Goal: Task Accomplishment & Management: Complete application form

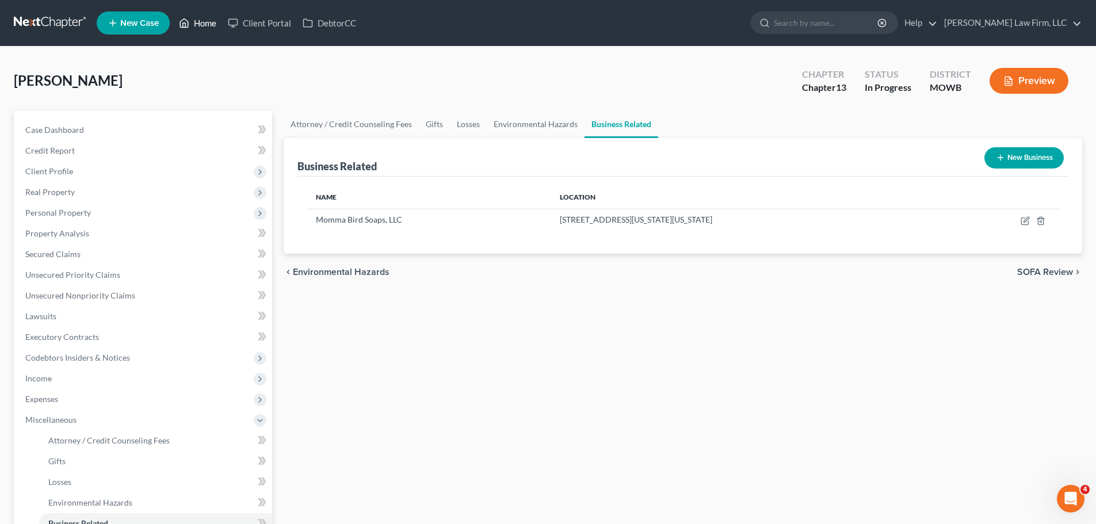
click at [210, 19] on link "Home" at bounding box center [197, 23] width 49 height 21
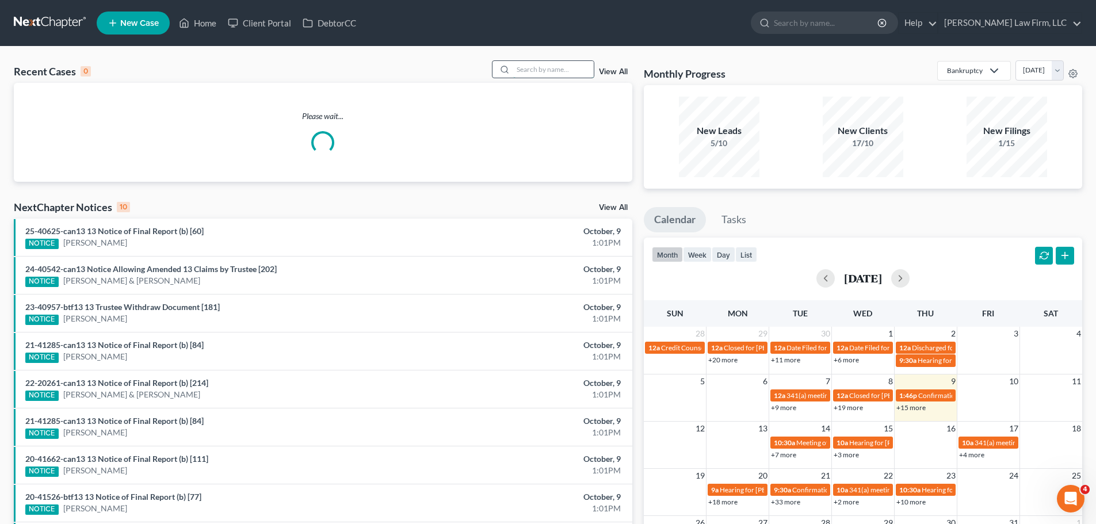
click at [572, 73] on input "search" at bounding box center [553, 69] width 81 height 17
type input "[PERSON_NAME]"
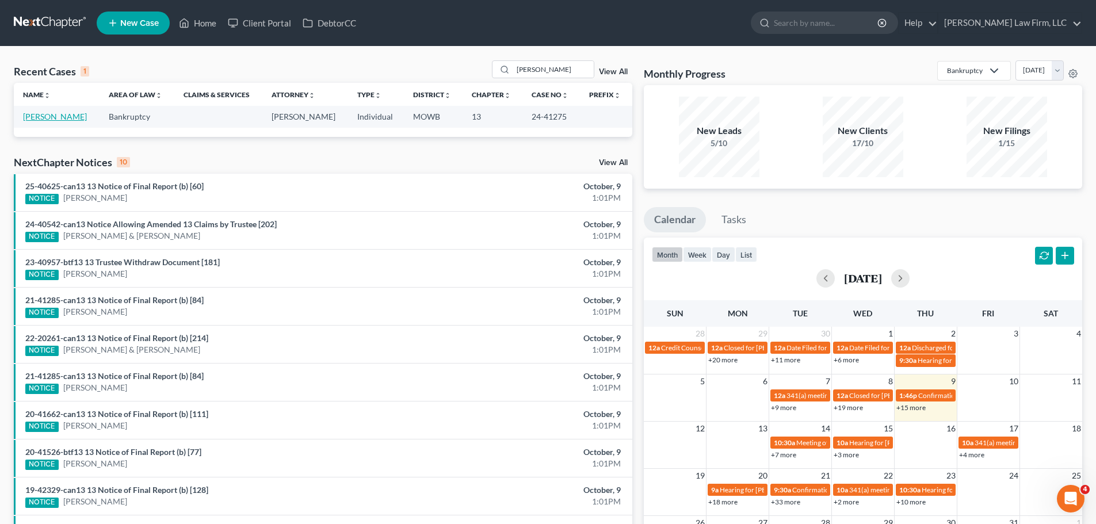
click at [45, 120] on link "[PERSON_NAME]" at bounding box center [55, 117] width 64 height 10
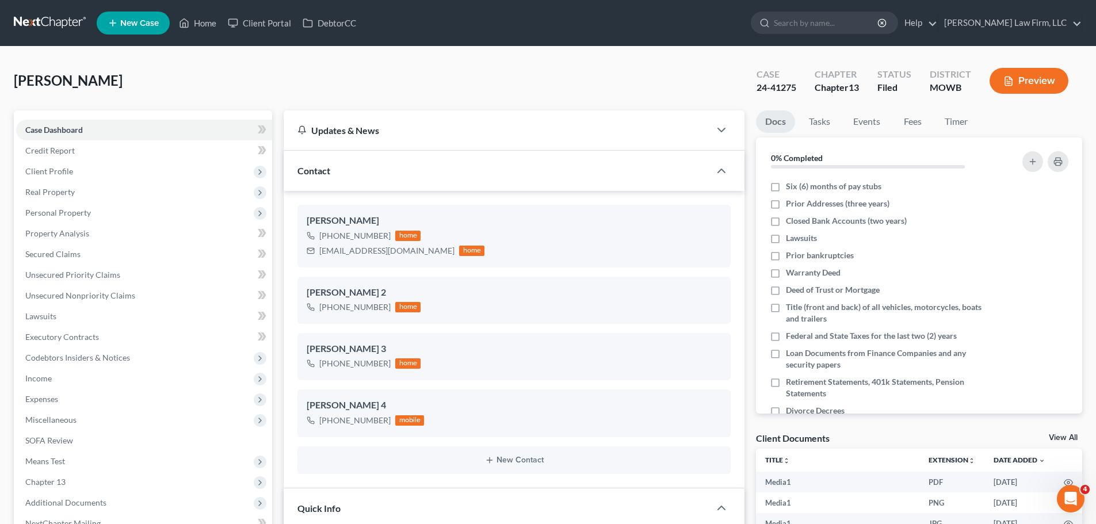
scroll to position [25103, 0]
drag, startPoint x: 386, startPoint y: 427, endPoint x: 329, endPoint y: 427, distance: 57.5
click at [329, 427] on div "[PHONE_NUMBER] mobile" at bounding box center [365, 420] width 117 height 15
copy div "[PHONE_NUMBER]"
click at [214, 20] on link "Home" at bounding box center [197, 23] width 49 height 21
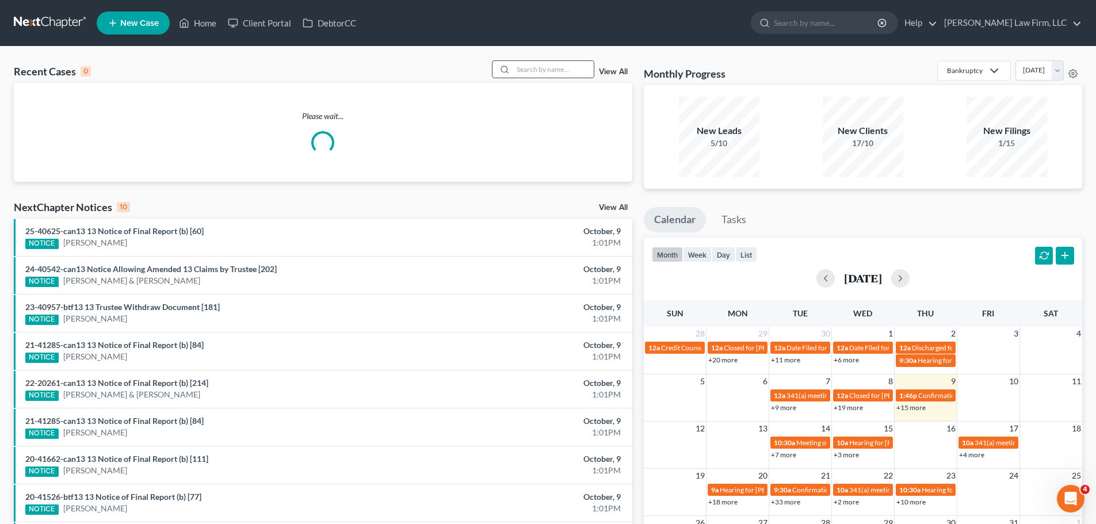
click at [541, 71] on input "search" at bounding box center [553, 69] width 81 height 17
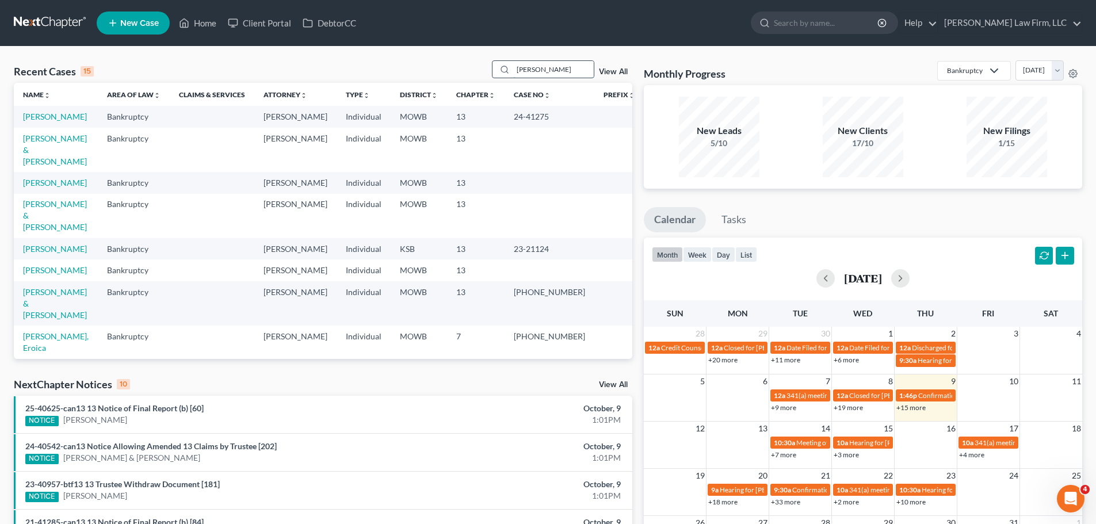
type input "[PERSON_NAME]"
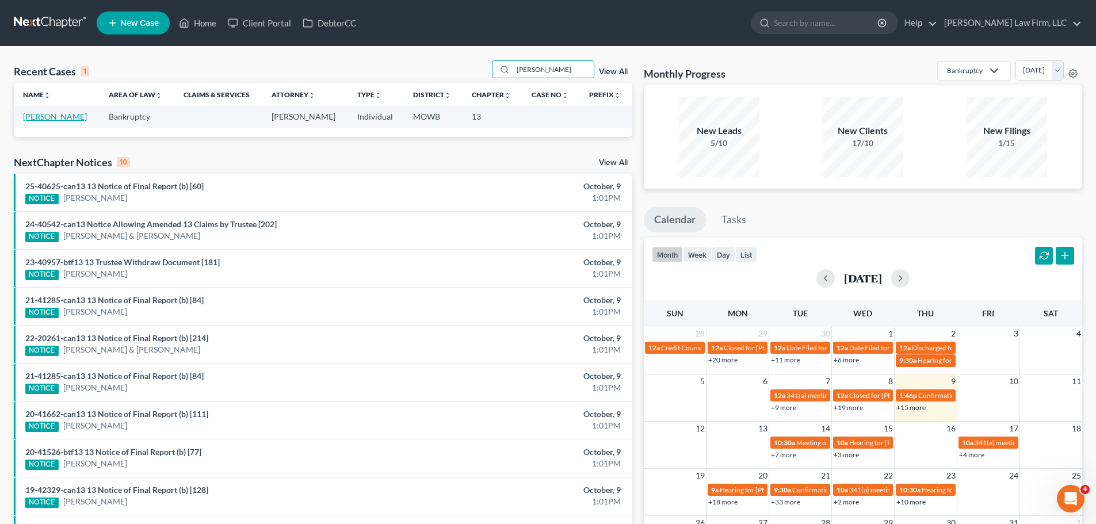
click at [48, 117] on link "[PERSON_NAME]" at bounding box center [55, 117] width 64 height 10
select select "4"
select select "1"
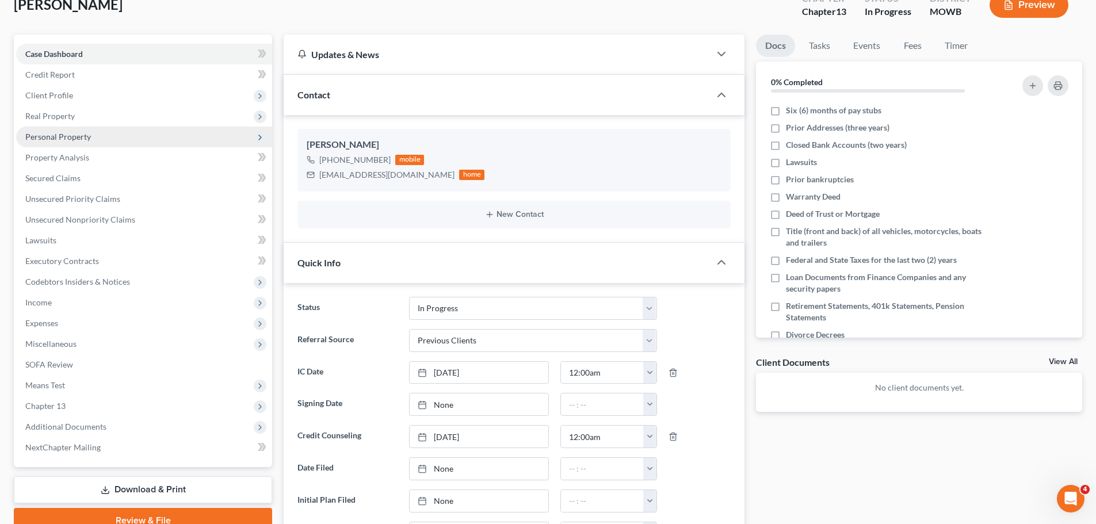
scroll to position [173, 0]
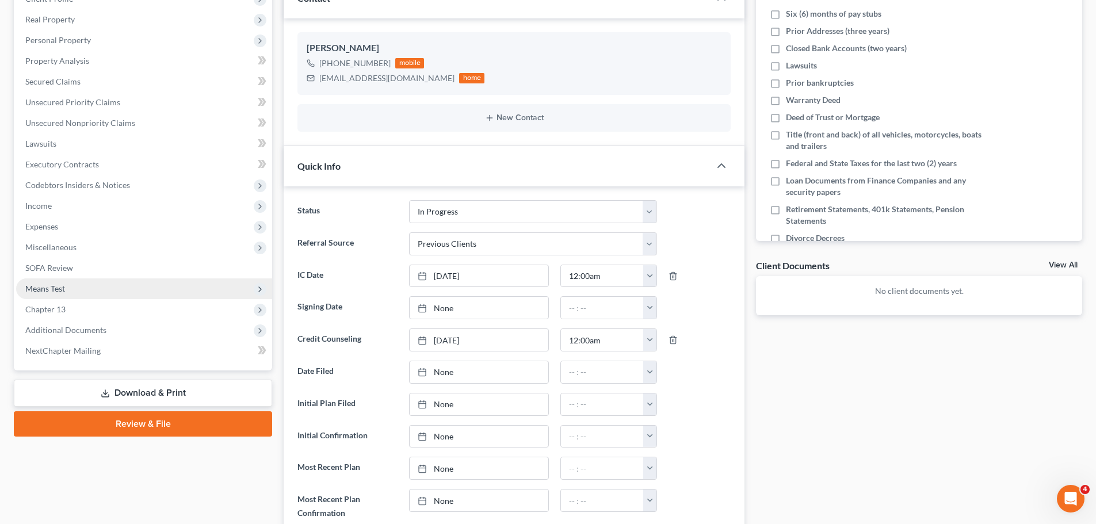
drag, startPoint x: 66, startPoint y: 220, endPoint x: 140, endPoint y: 289, distance: 100.9
click at [66, 220] on span "Expenses" at bounding box center [144, 226] width 256 height 21
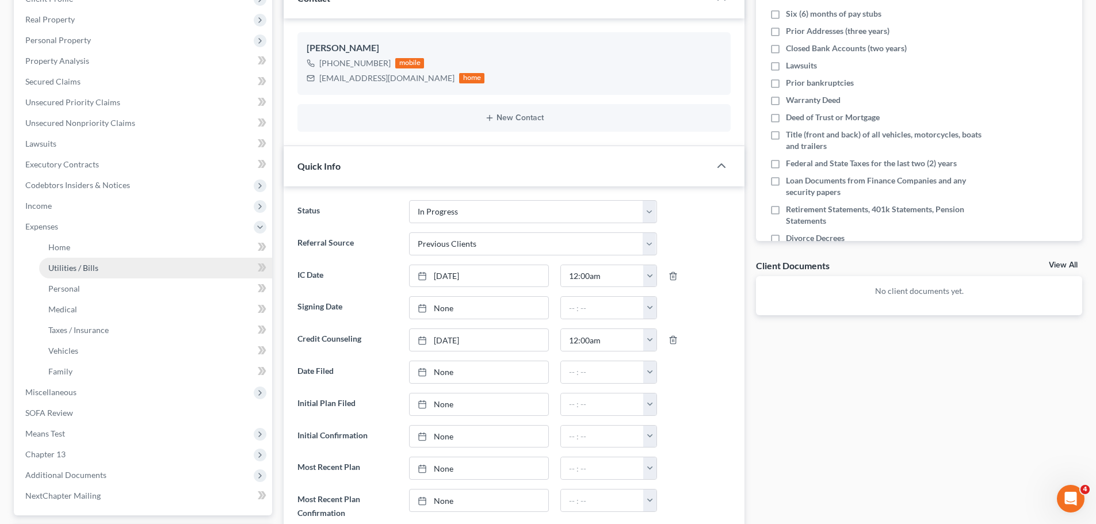
click at [135, 275] on link "Utilities / Bills" at bounding box center [155, 268] width 233 height 21
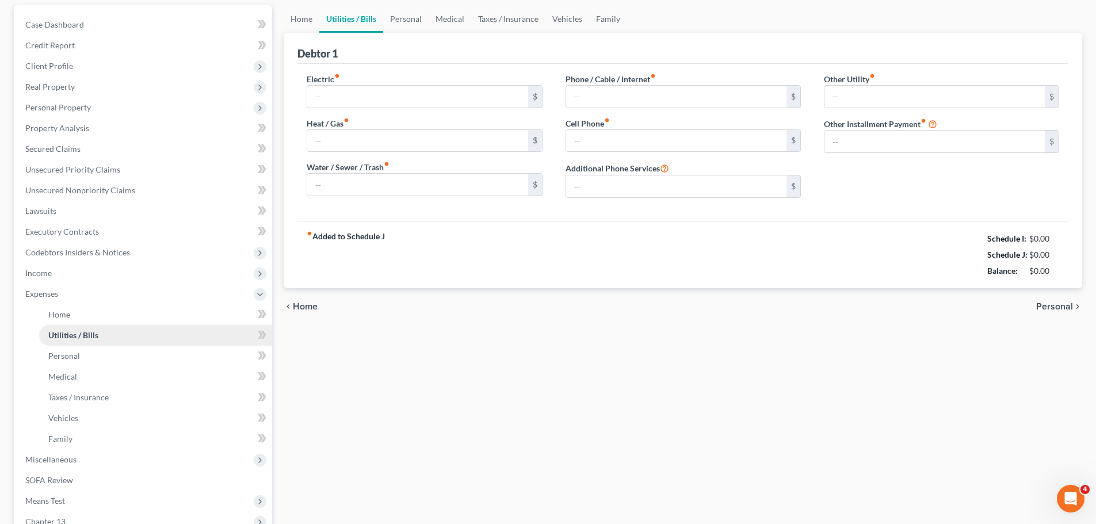
type input "140.00"
type input "55.00"
type input "221.00"
type input "0.00"
type input "77.00"
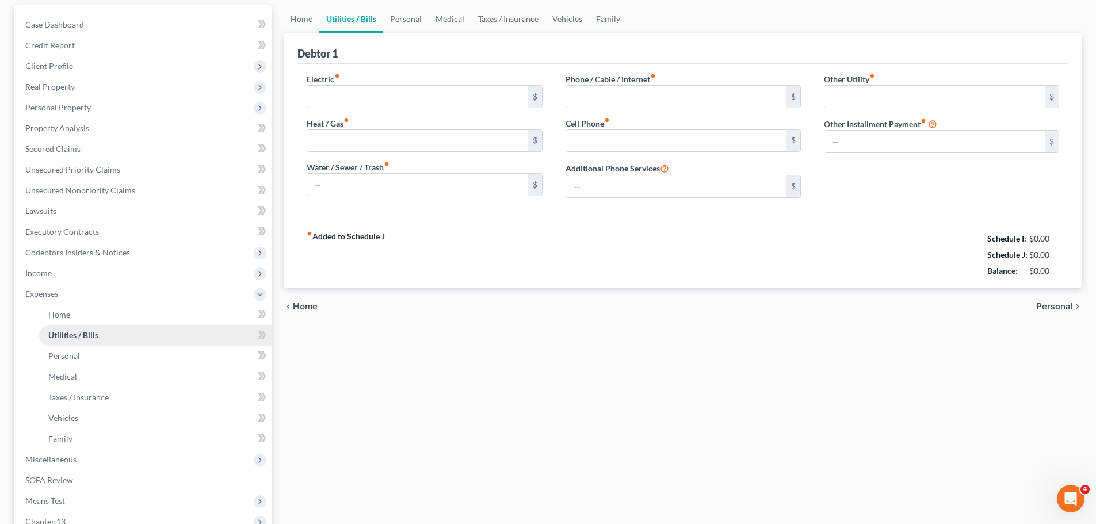
type input "0.00"
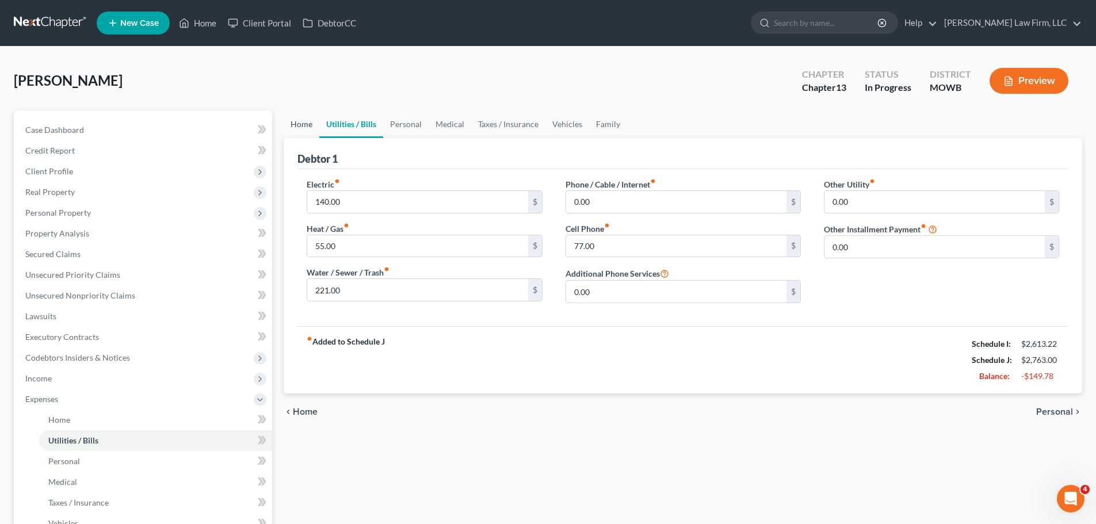
click at [290, 122] on link "Home" at bounding box center [302, 124] width 36 height 28
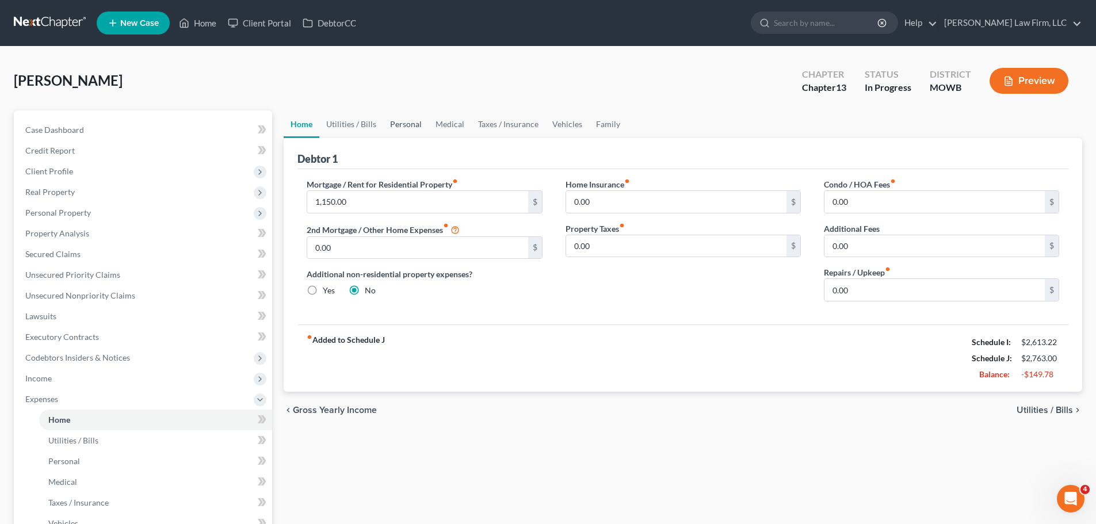
click at [411, 125] on link "Personal" at bounding box center [405, 124] width 45 height 28
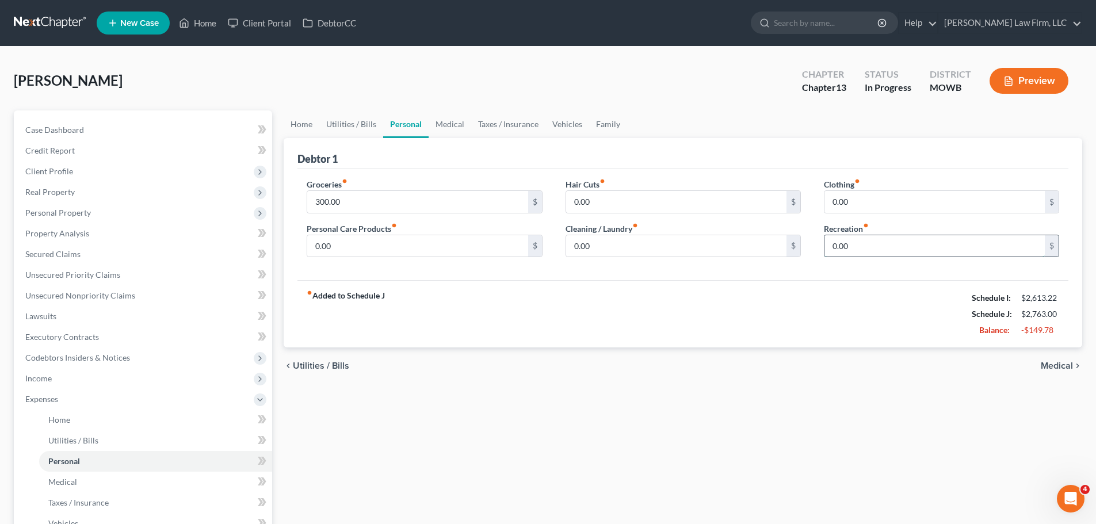
click at [871, 239] on input "0.00" at bounding box center [934, 246] width 220 height 22
type input "20"
click at [634, 233] on label "Cleaning / Laundry fiber_manual_record" at bounding box center [601, 229] width 72 height 12
click at [429, 268] on div "Groceries fiber_manual_record 300.00 $ Personal Care Products fiber_manual_reco…" at bounding box center [682, 225] width 771 height 112
click at [422, 254] on input "0.00" at bounding box center [417, 246] width 220 height 22
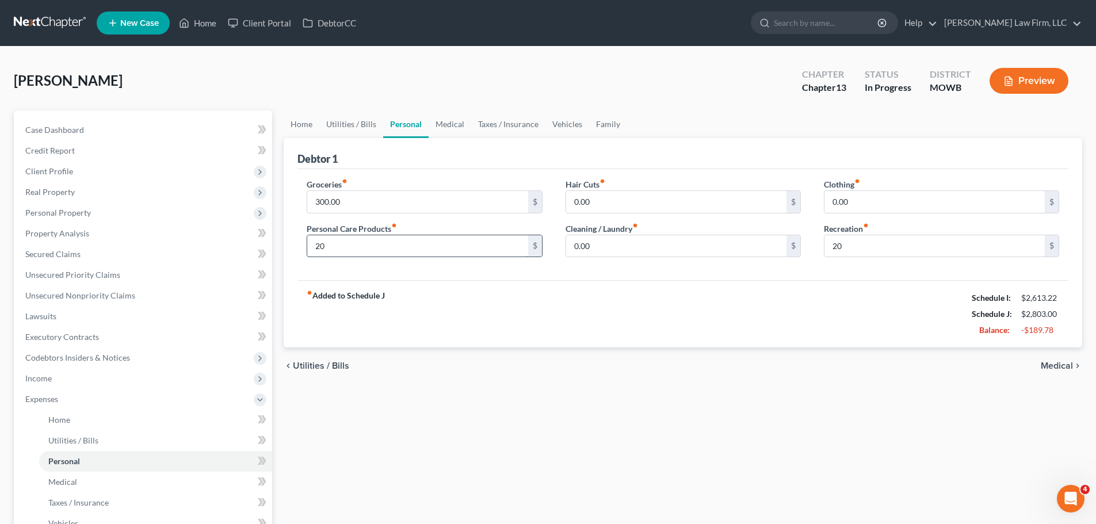
type input "20"
click at [893, 199] on input "0.00" at bounding box center [934, 202] width 220 height 22
type input "20"
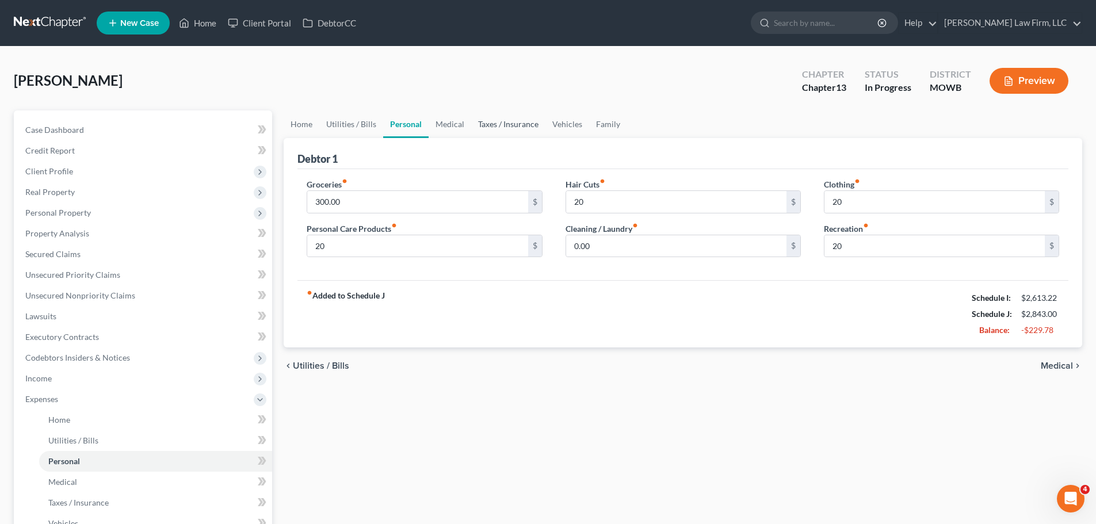
click at [473, 114] on link "Taxes / Insurance" at bounding box center [508, 124] width 74 height 28
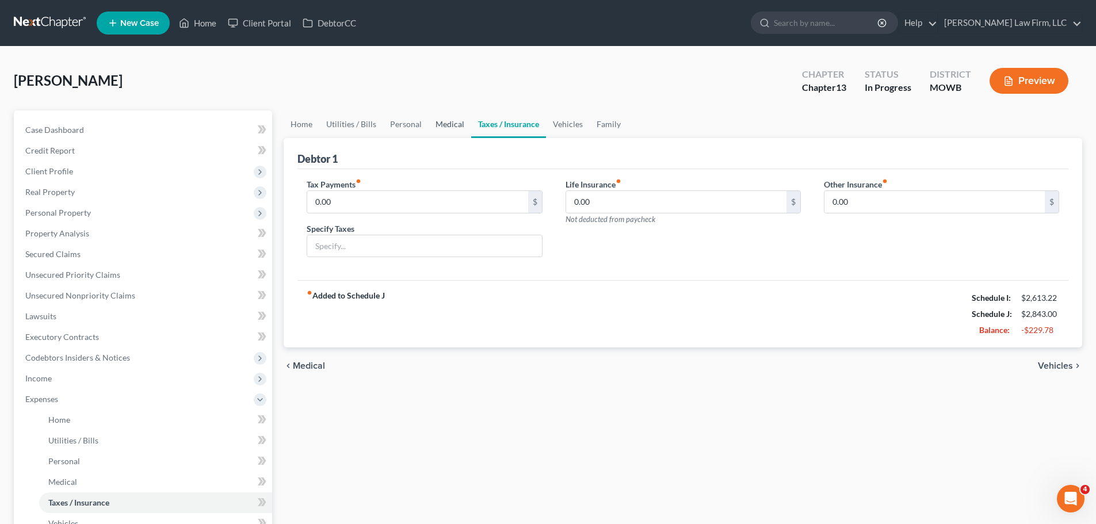
click at [447, 125] on link "Medical" at bounding box center [449, 124] width 43 height 28
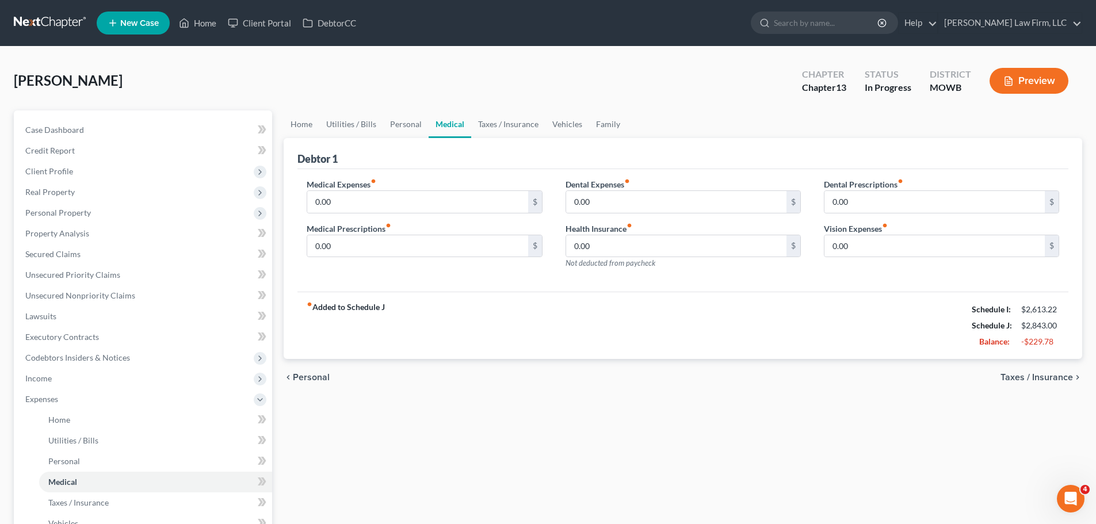
click at [374, 223] on label "Medical Prescriptions fiber_manual_record" at bounding box center [349, 229] width 85 height 12
click at [368, 206] on input "0.00" at bounding box center [417, 202] width 220 height 22
type input "30"
click at [483, 136] on link "Taxes / Insurance" at bounding box center [508, 124] width 74 height 28
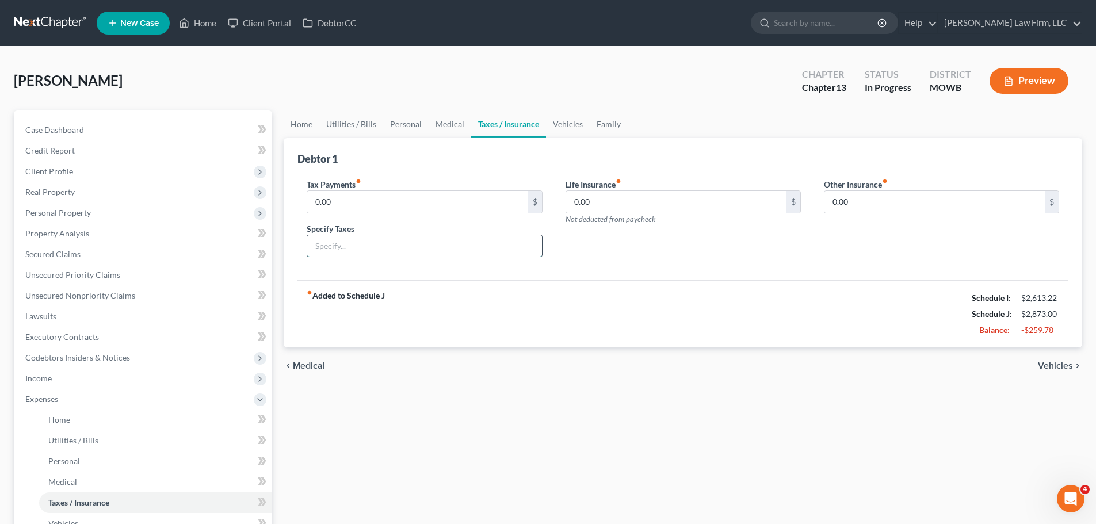
click at [355, 253] on input "text" at bounding box center [424, 246] width 234 height 22
type input "Personal property taxes"
click at [78, 254] on span "Secured Claims" at bounding box center [52, 254] width 55 height 10
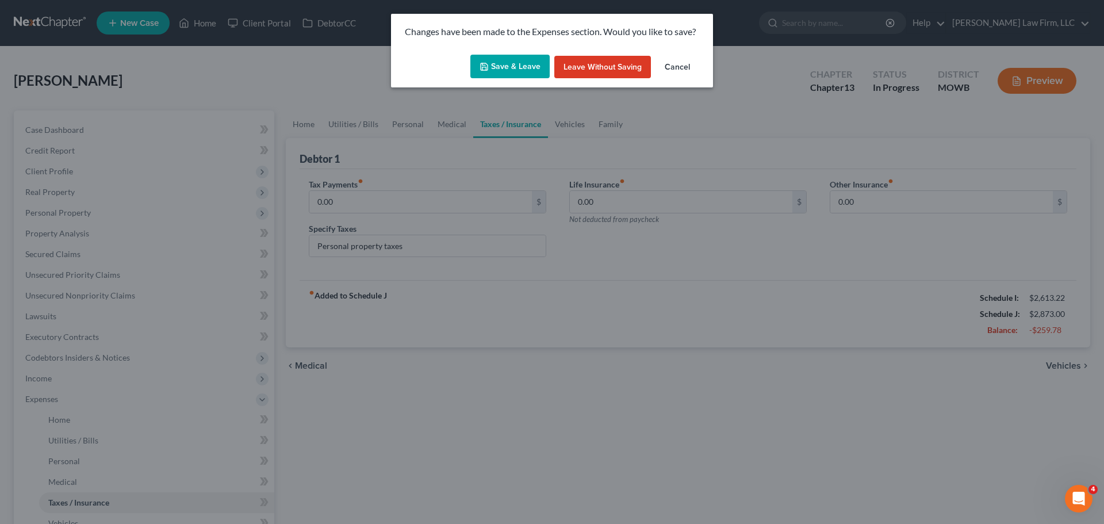
click at [519, 67] on button "Save & Leave" at bounding box center [509, 67] width 79 height 24
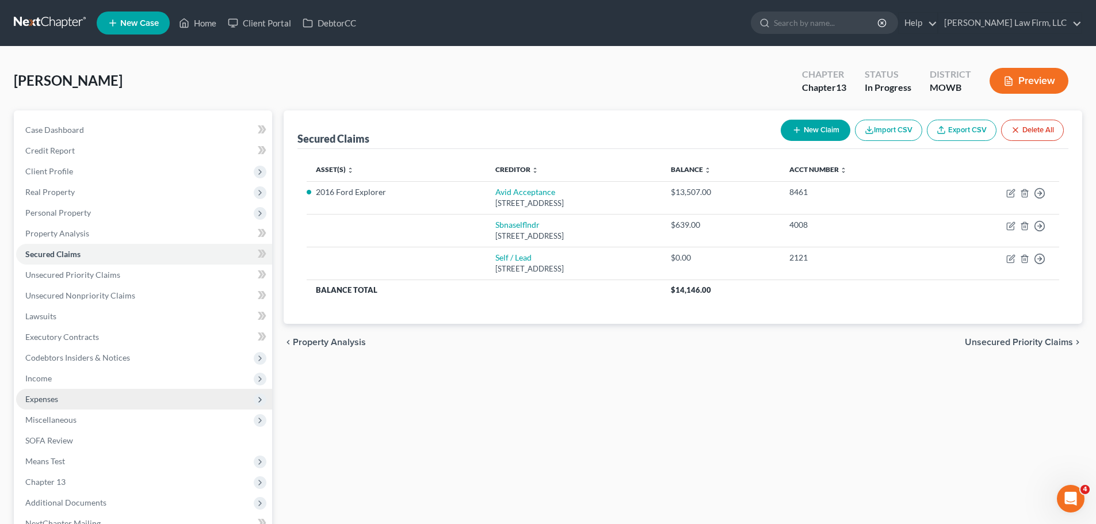
click at [58, 401] on span "Expenses" at bounding box center [41, 399] width 33 height 10
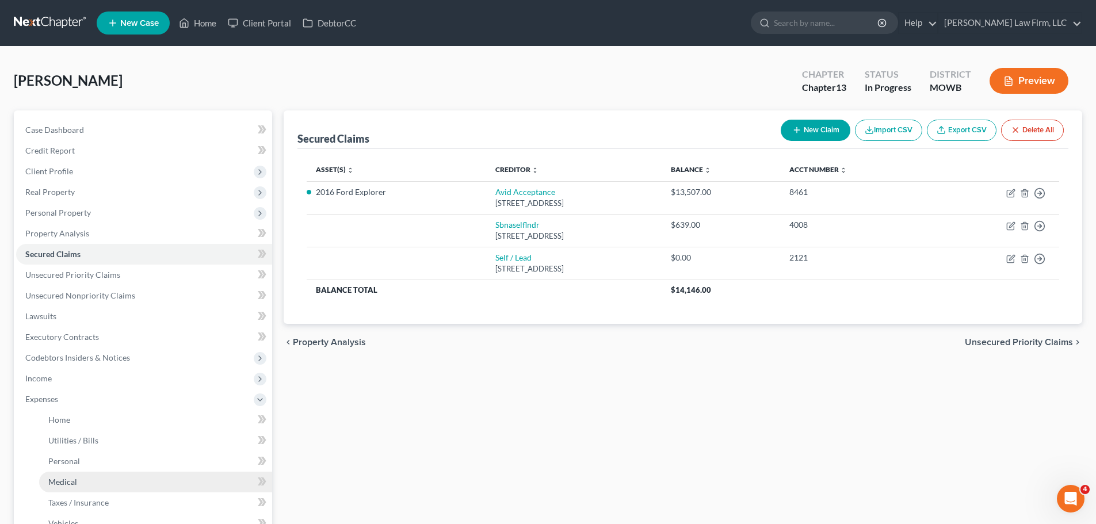
click at [94, 483] on link "Medical" at bounding box center [155, 482] width 233 height 21
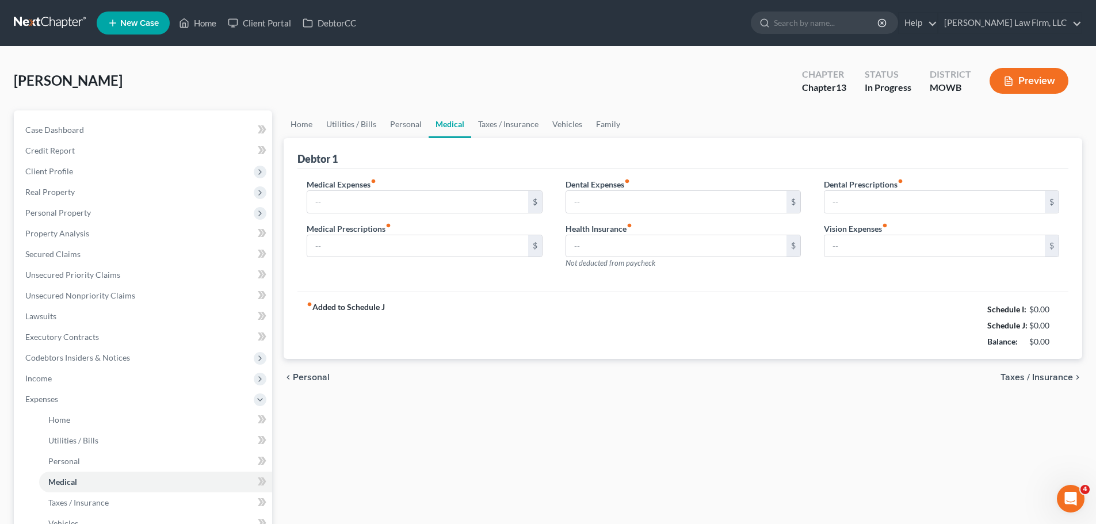
type input "30.00"
type input "0.00"
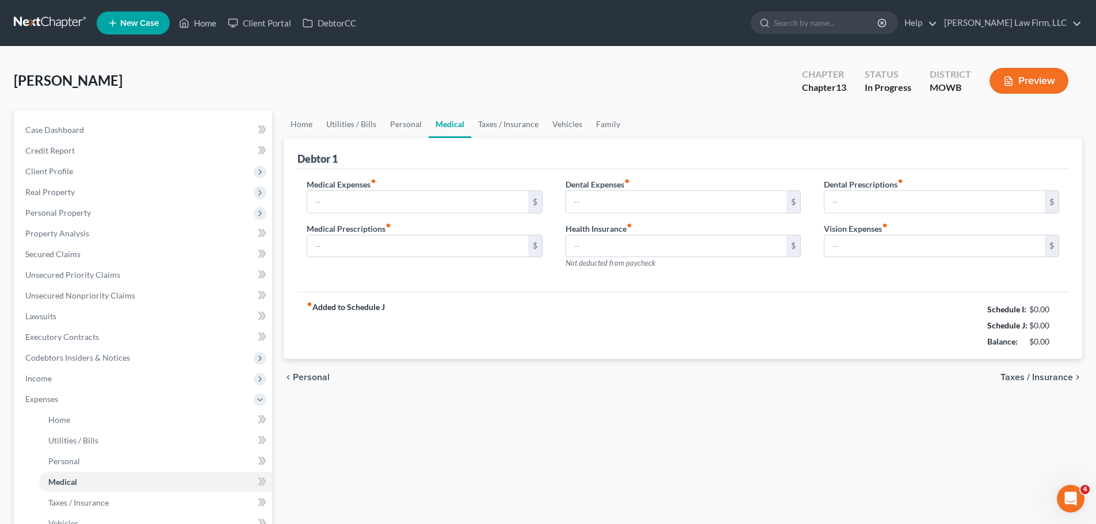
type input "0.00"
click at [520, 123] on link "Taxes / Insurance" at bounding box center [508, 124] width 74 height 28
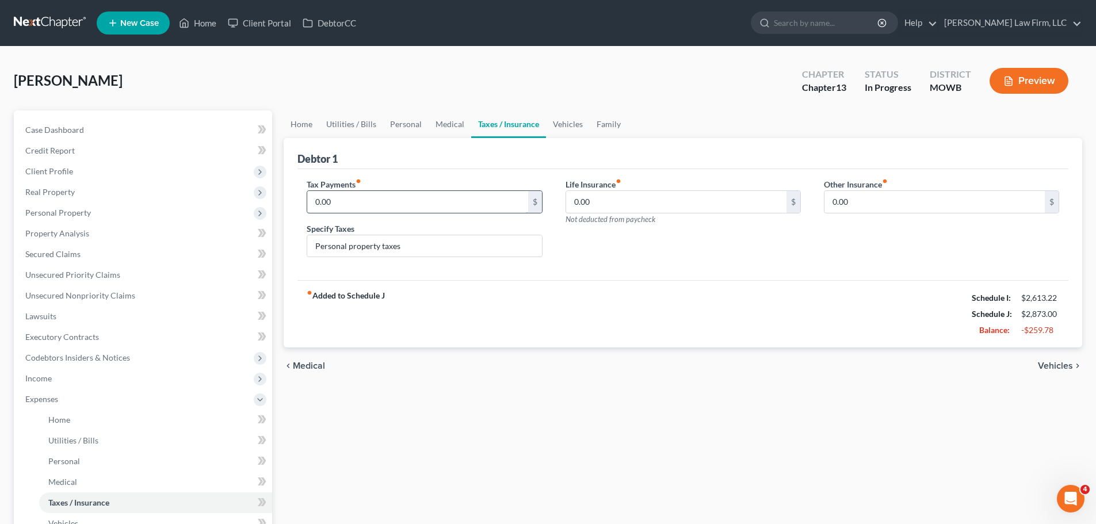
click at [378, 210] on input "0.00" at bounding box center [417, 202] width 220 height 22
type input "18"
click at [576, 125] on link "Vehicles" at bounding box center [568, 124] width 44 height 28
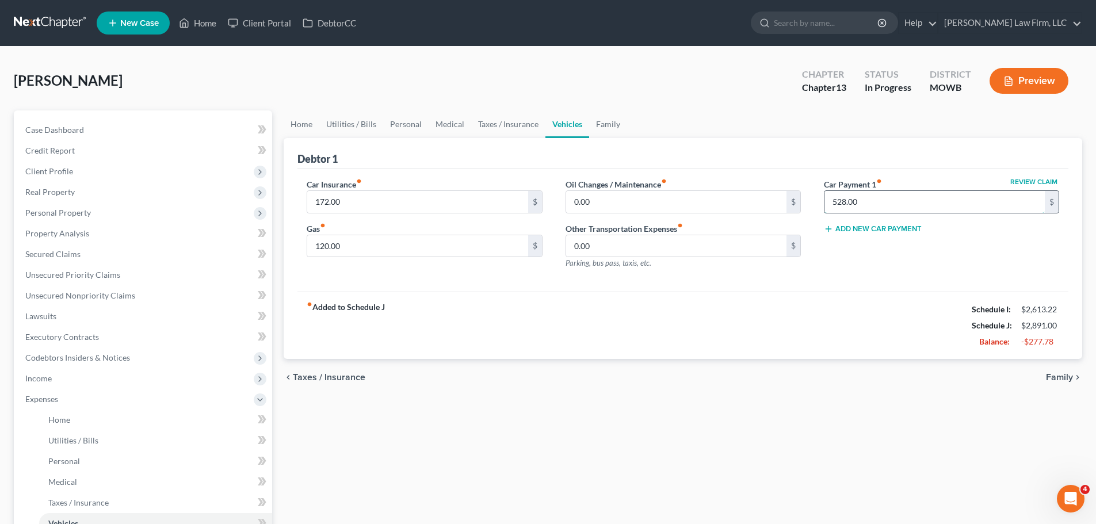
click at [882, 202] on input "528.00" at bounding box center [934, 202] width 220 height 22
click at [611, 124] on link "Family" at bounding box center [608, 124] width 38 height 28
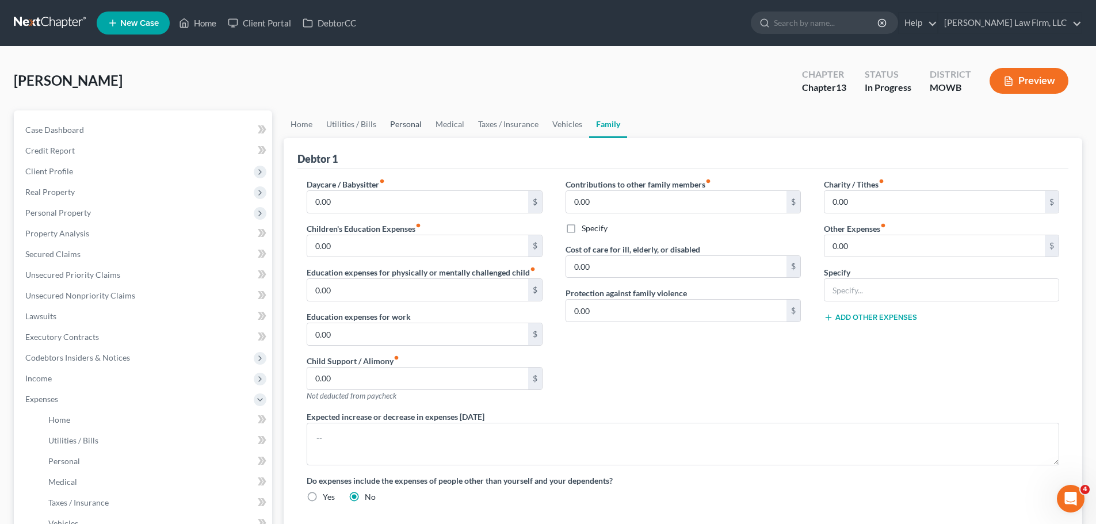
click at [406, 122] on link "Personal" at bounding box center [405, 124] width 45 height 28
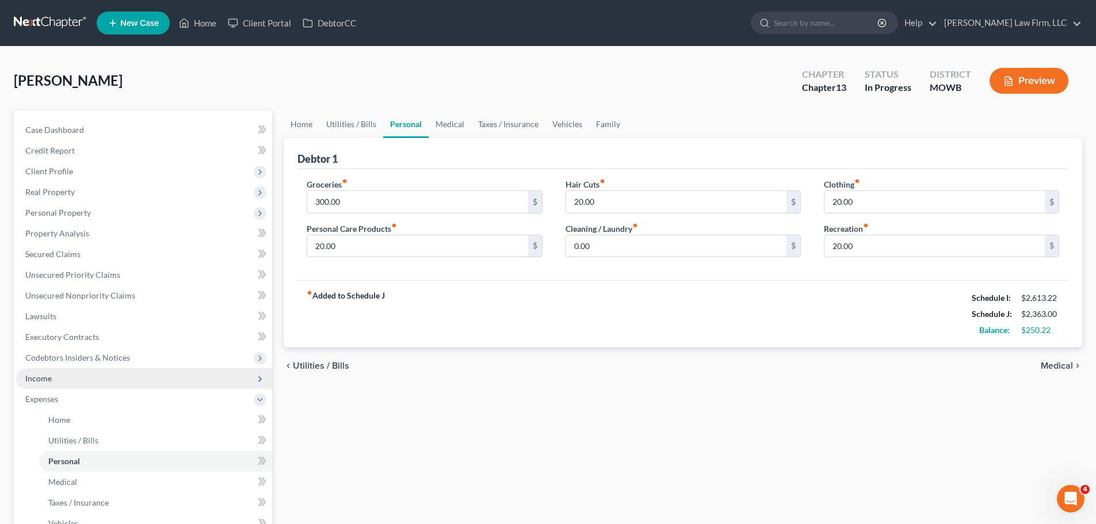
click at [82, 380] on span "Income" at bounding box center [144, 378] width 256 height 21
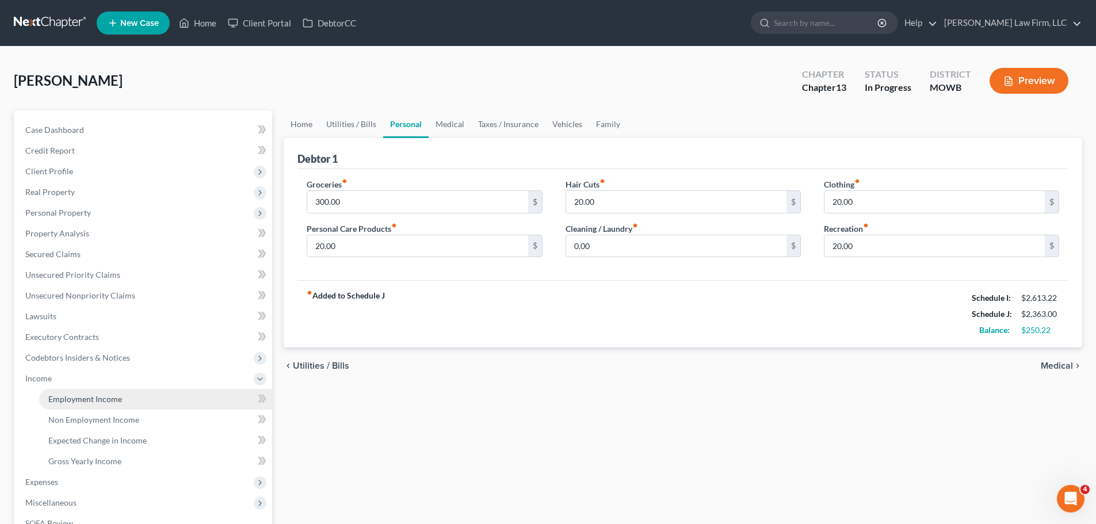
click at [83, 403] on span "Employment Income" at bounding box center [85, 399] width 74 height 10
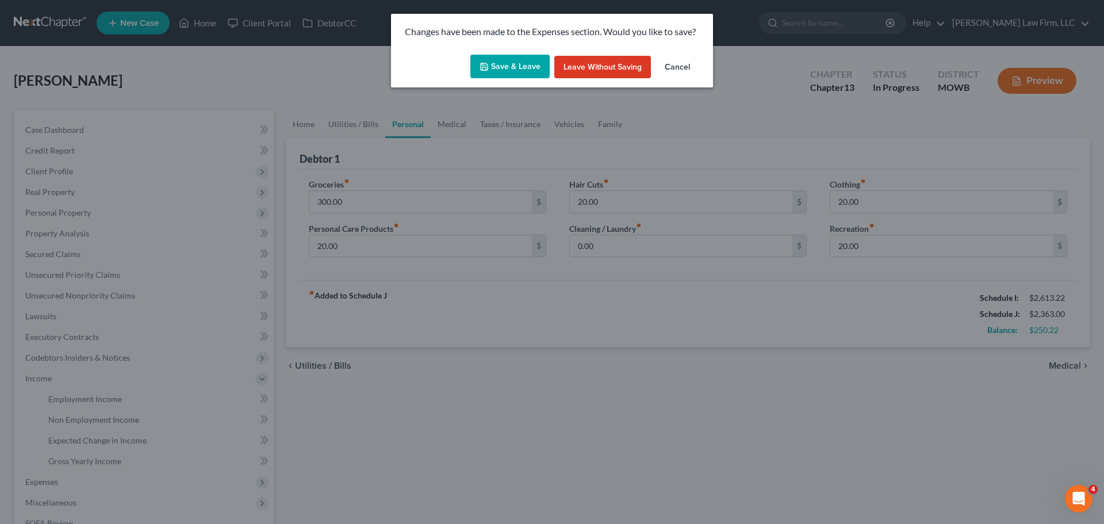
click at [535, 61] on button "Save & Leave" at bounding box center [509, 67] width 79 height 24
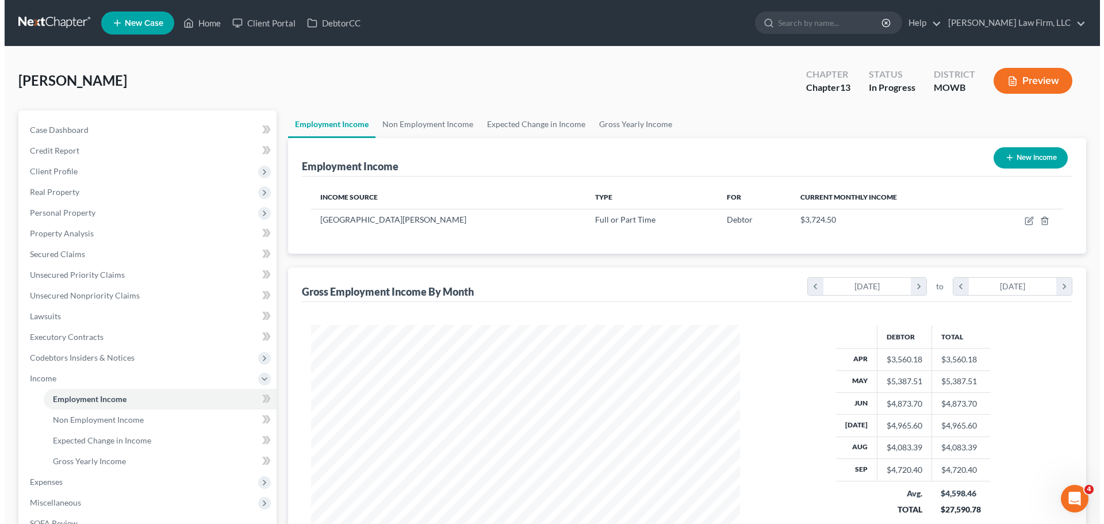
scroll to position [215, 452]
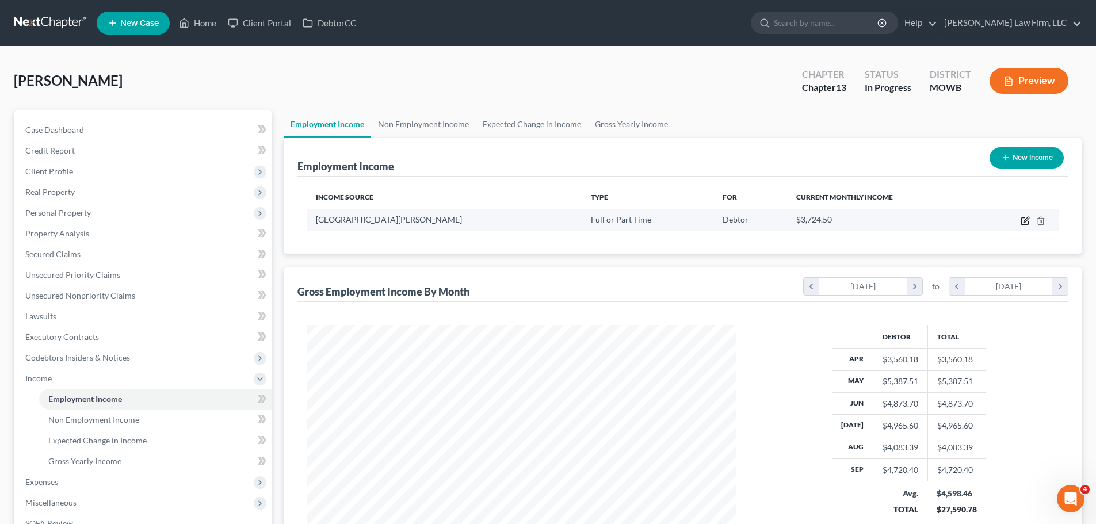
click at [1027, 219] on icon "button" at bounding box center [1024, 220] width 9 height 9
select select "0"
select select "26"
select select "2"
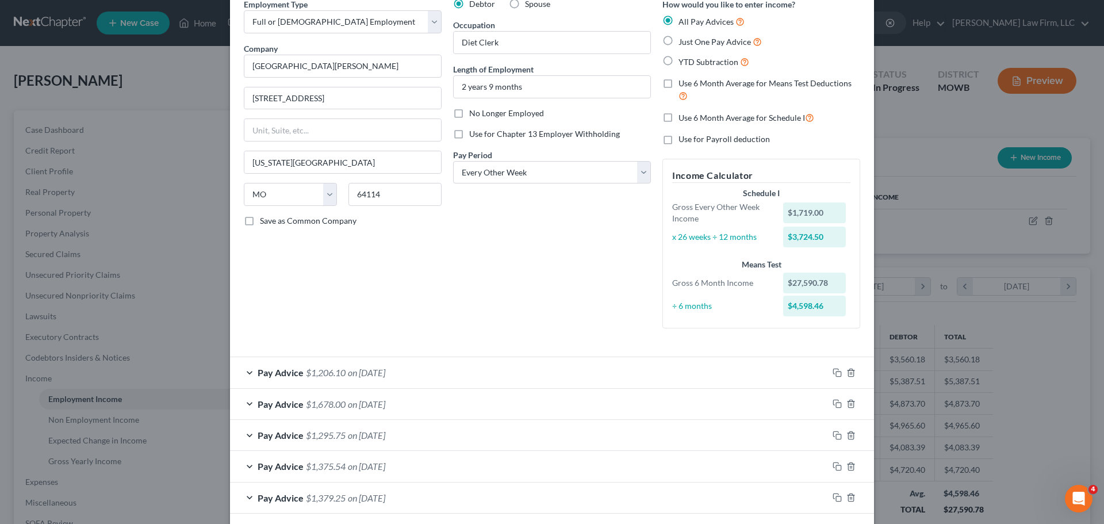
scroll to position [0, 0]
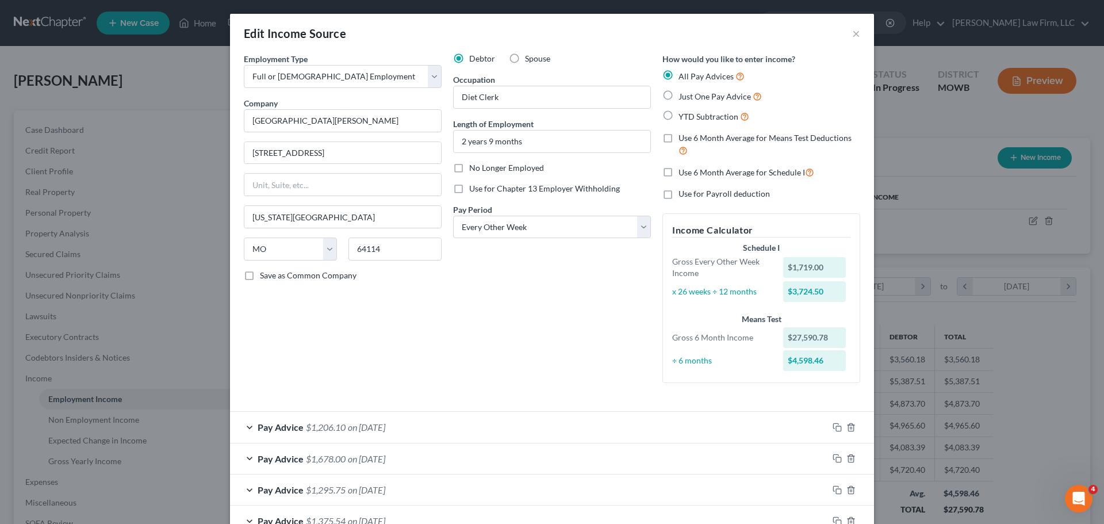
click at [679, 173] on label "Use 6 Month Average for Schedule I" at bounding box center [747, 172] width 136 height 13
click at [683, 173] on input "Use 6 Month Average for Schedule I" at bounding box center [686, 169] width 7 height 7
checkbox input "true"
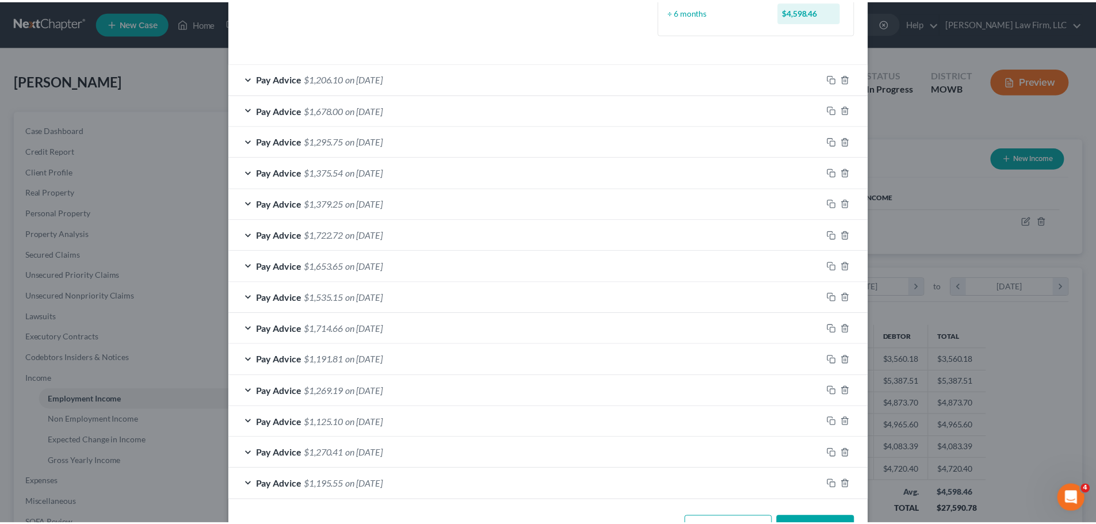
scroll to position [386, 0]
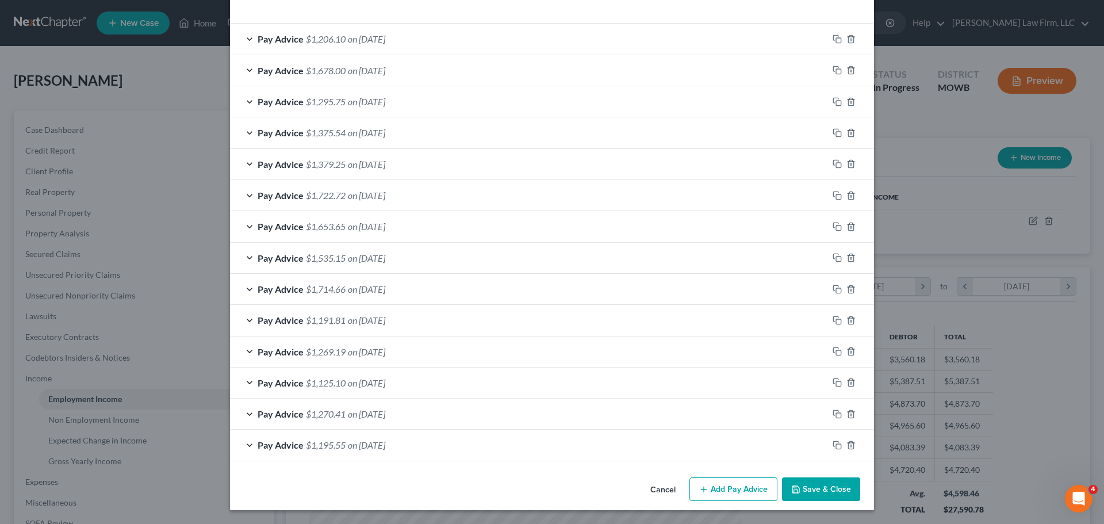
click at [846, 491] on button "Save & Close" at bounding box center [821, 489] width 78 height 24
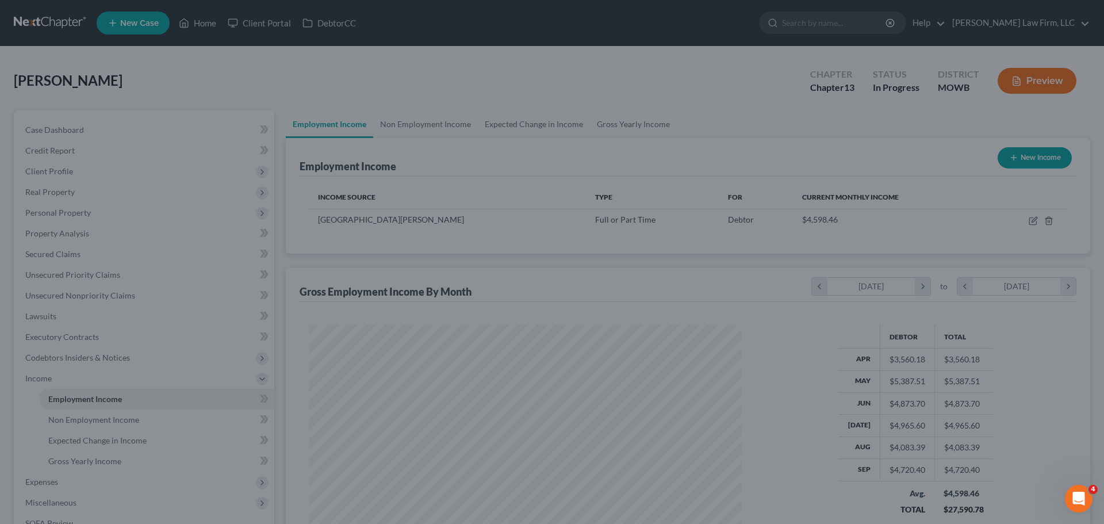
scroll to position [574888, 574650]
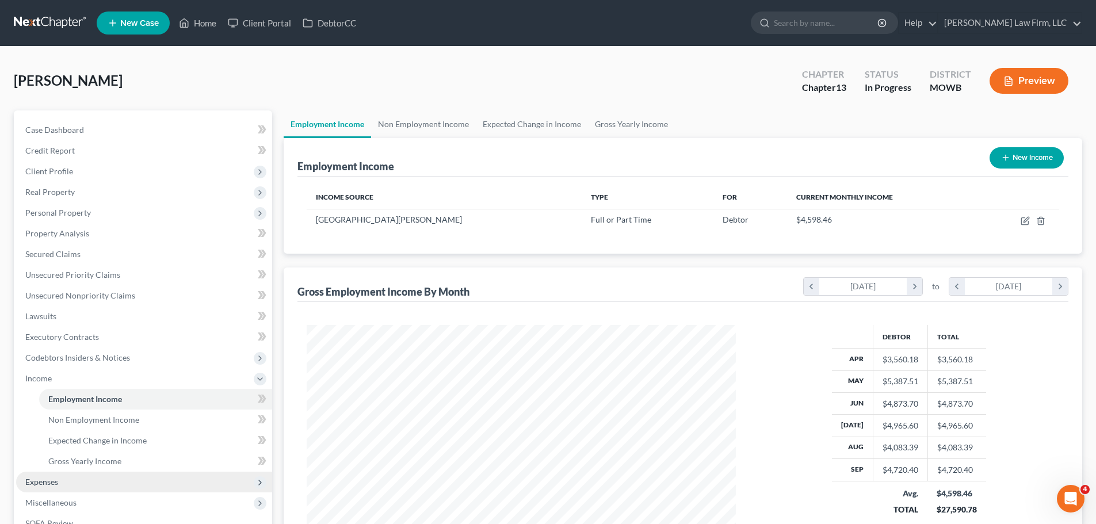
click at [64, 480] on span "Expenses" at bounding box center [144, 482] width 256 height 21
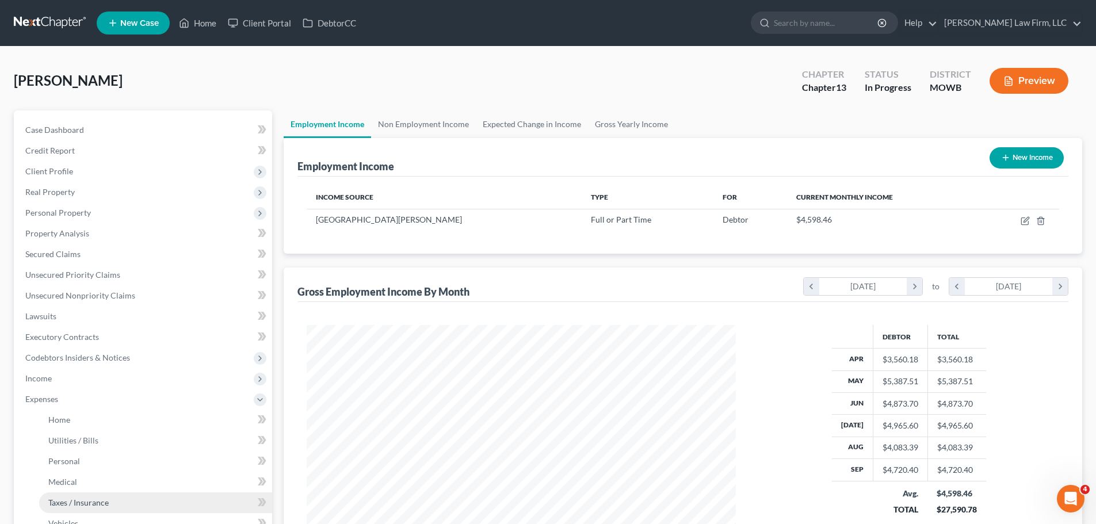
click at [108, 493] on link "Taxes / Insurance" at bounding box center [155, 502] width 233 height 21
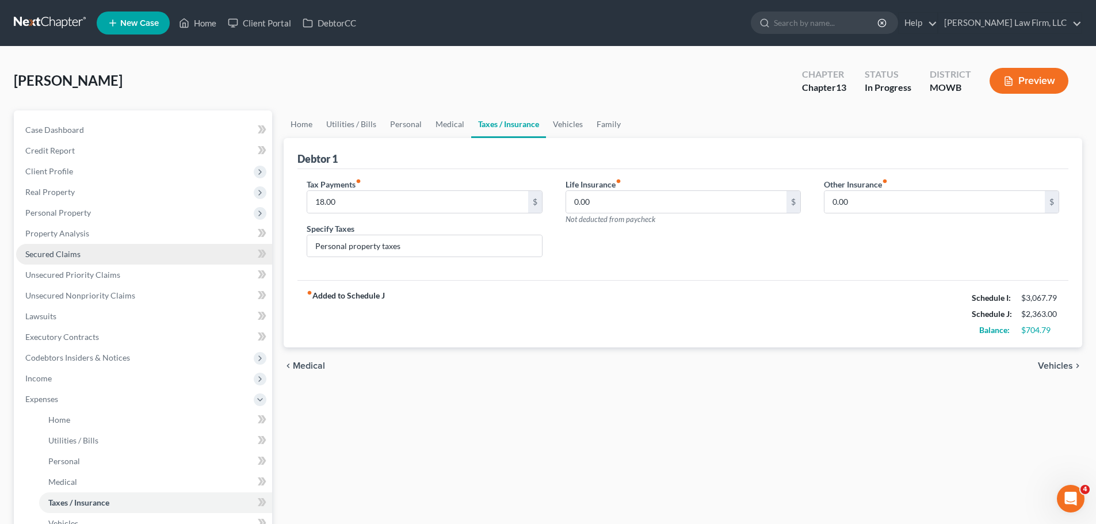
click at [74, 258] on span "Secured Claims" at bounding box center [52, 254] width 55 height 10
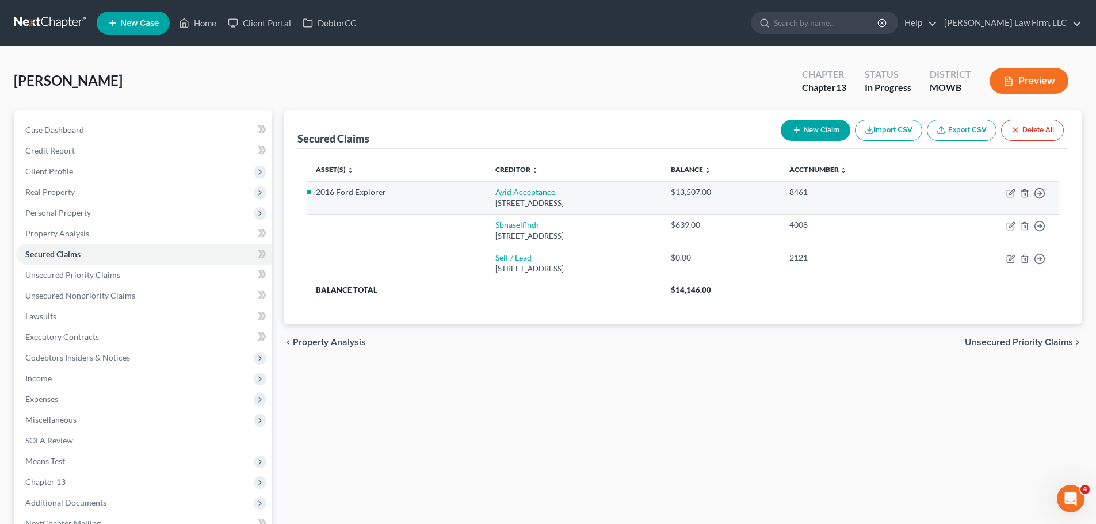
click at [502, 192] on link "Avid Acceptance" at bounding box center [525, 192] width 60 height 10
select select "46"
select select "2"
select select "0"
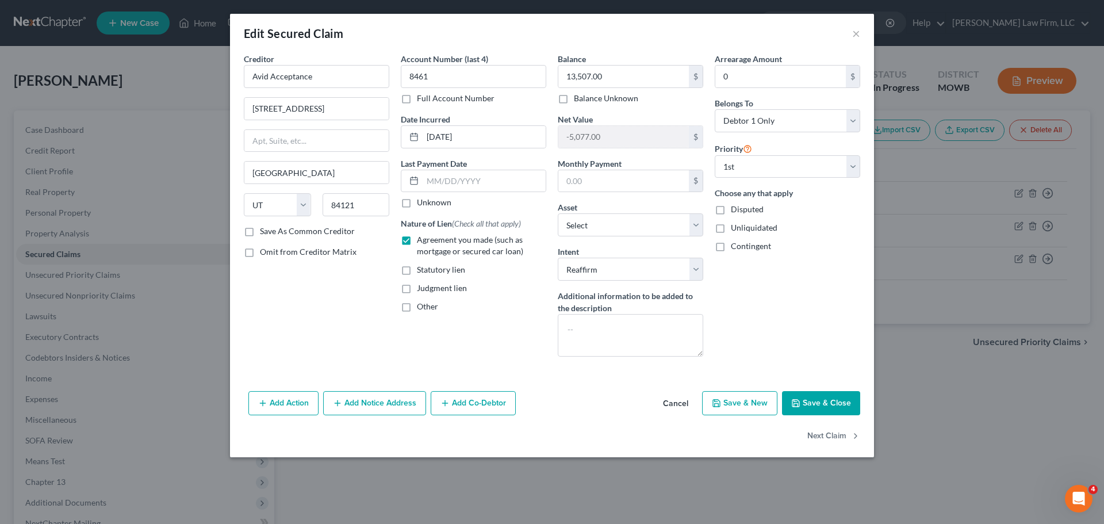
click at [833, 407] on button "Save & Close" at bounding box center [821, 403] width 78 height 24
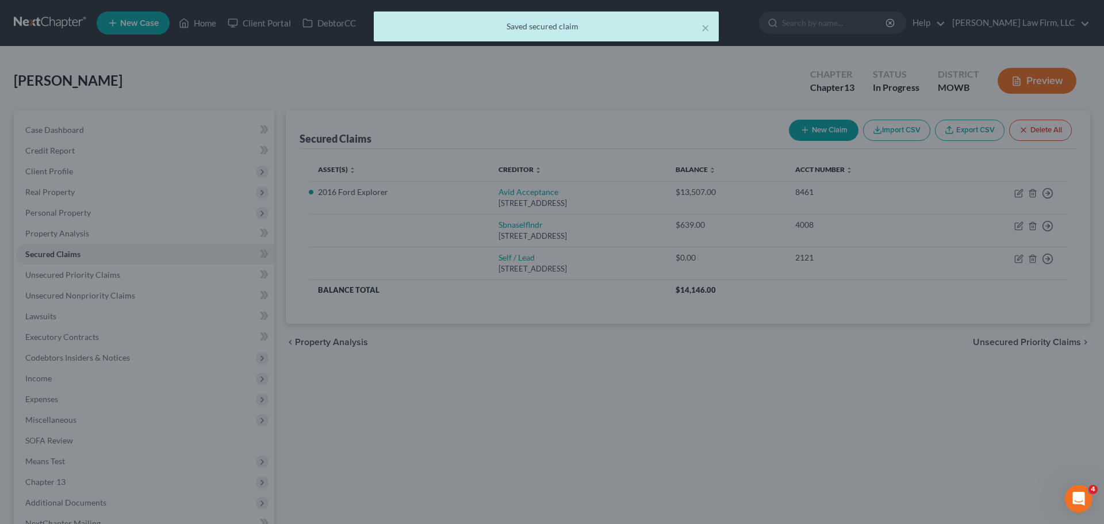
select select "5"
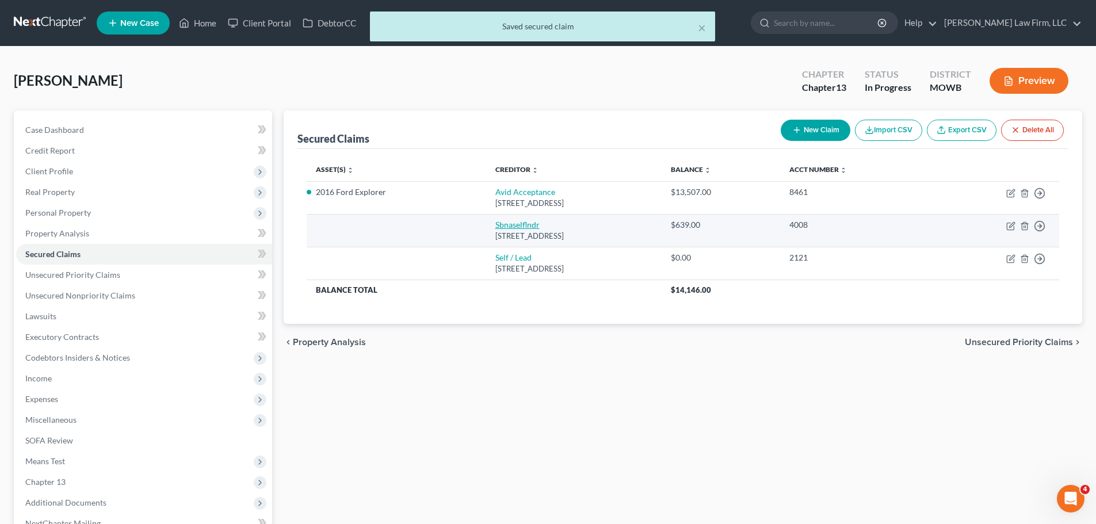
click at [495, 221] on link "Sbnaselflndr" at bounding box center [517, 225] width 44 height 10
select select "45"
select select "0"
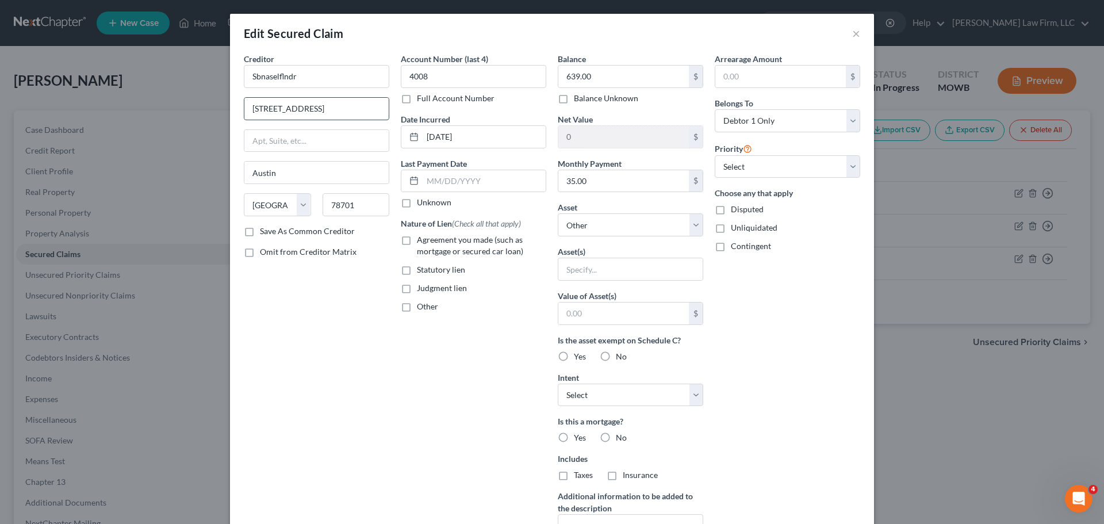
click at [369, 105] on input "[STREET_ADDRESS]" at bounding box center [316, 109] width 144 height 22
drag, startPoint x: 369, startPoint y: 105, endPoint x: 221, endPoint y: 106, distance: 148.4
click at [221, 106] on div "Edit Secured Claim × Creditor * Sbnaselflndr [STREET_ADDRESS][GEOGRAPHIC_DATA][…" at bounding box center [552, 262] width 1104 height 524
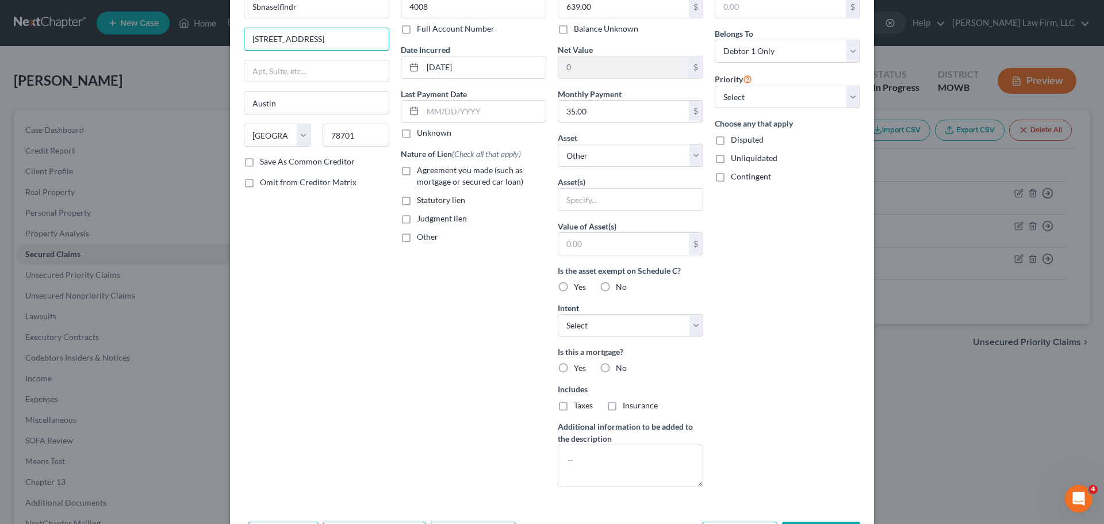
scroll to position [148, 0]
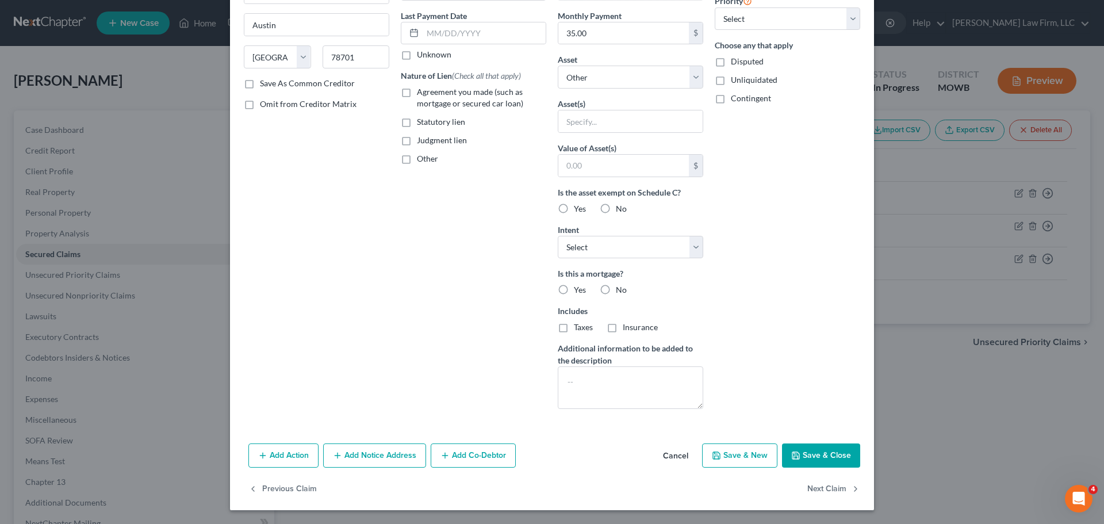
click at [822, 466] on button "Save & Close" at bounding box center [821, 455] width 78 height 24
select select
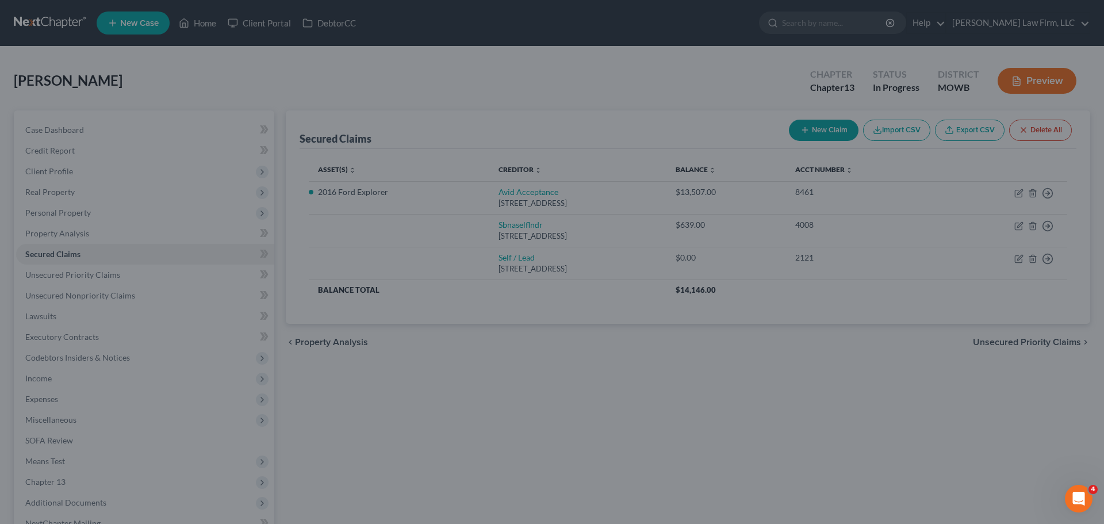
type input "0"
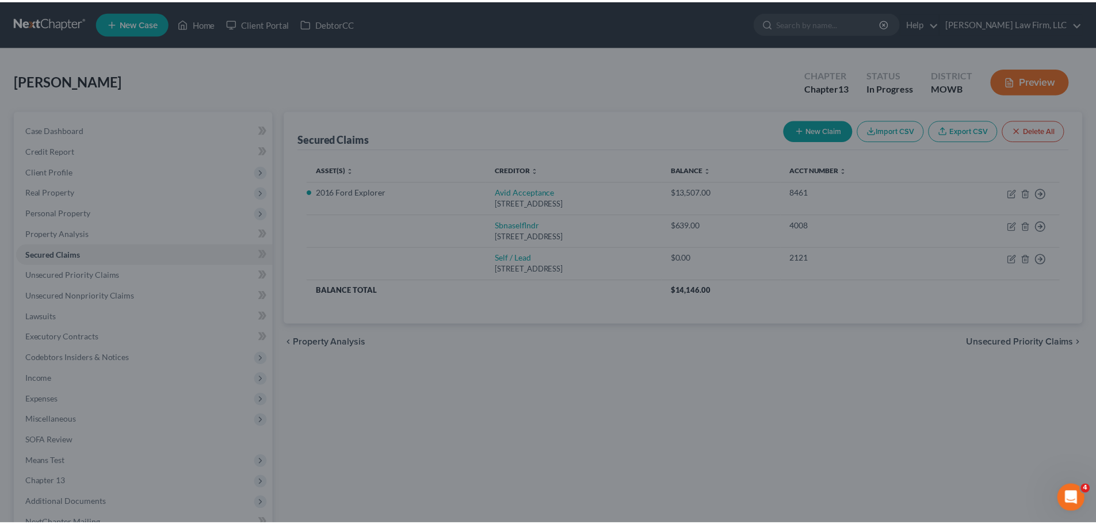
scroll to position [22, 0]
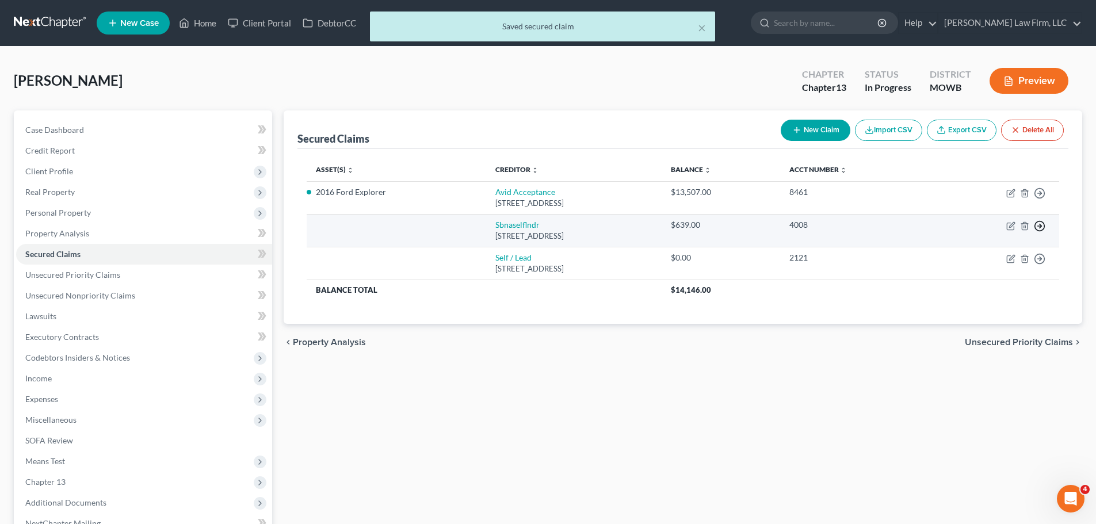
click at [1043, 224] on icon "button" at bounding box center [1039, 226] width 12 height 12
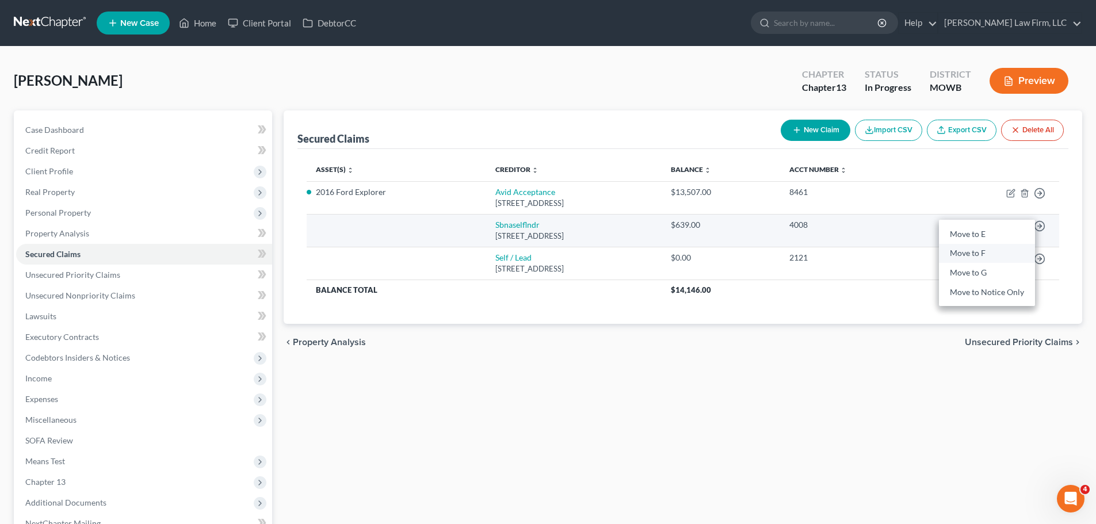
click at [1005, 251] on link "Move to F" at bounding box center [987, 254] width 96 height 20
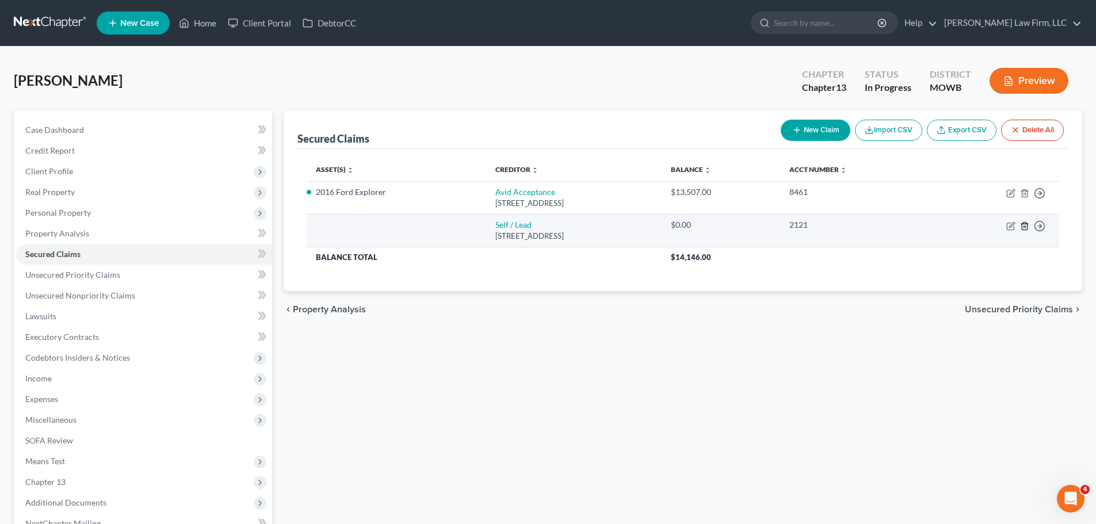
click at [1024, 228] on line "button" at bounding box center [1024, 226] width 0 height 2
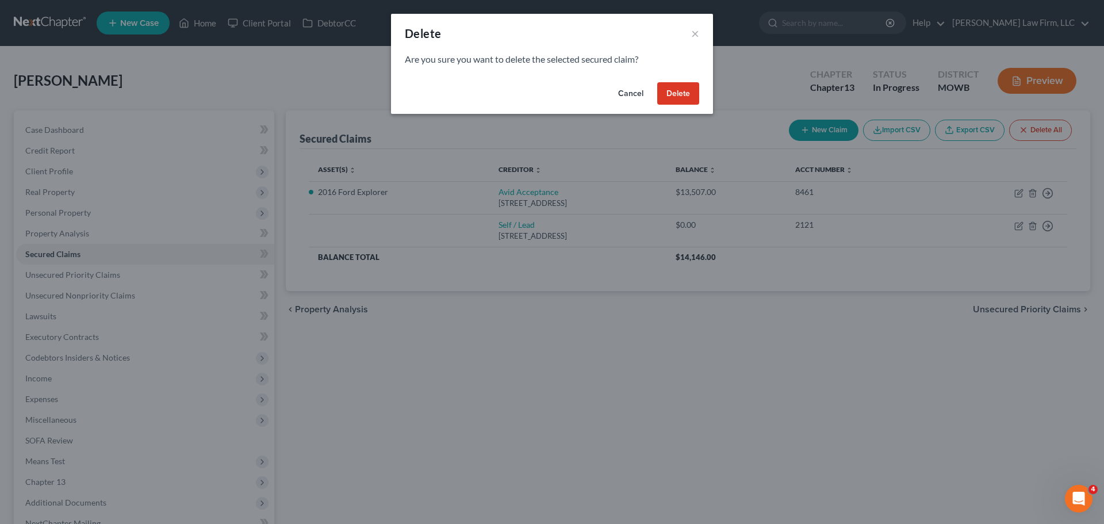
click at [691, 97] on button "Delete" at bounding box center [678, 93] width 42 height 23
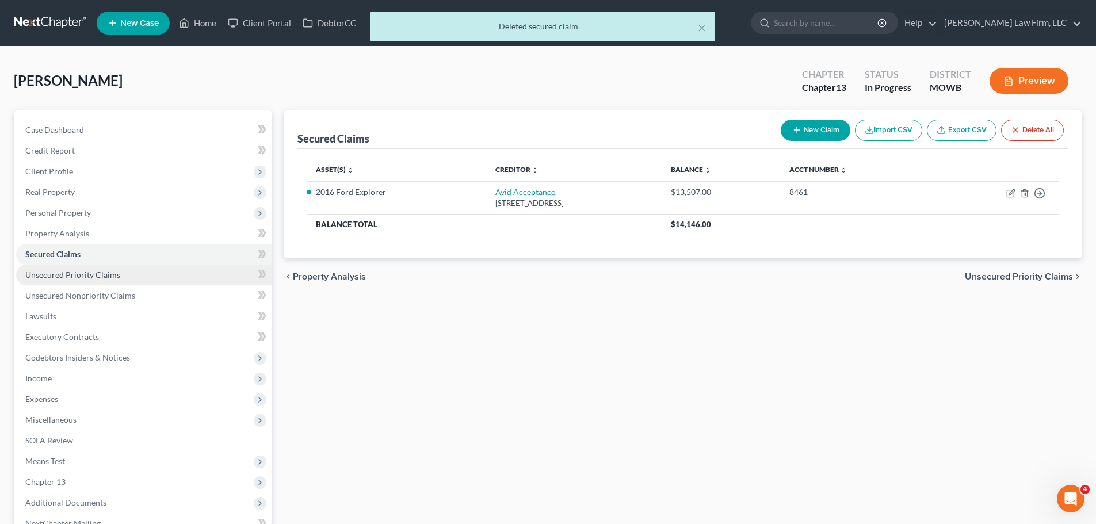
click at [79, 279] on span "Unsecured Priority Claims" at bounding box center [72, 275] width 95 height 10
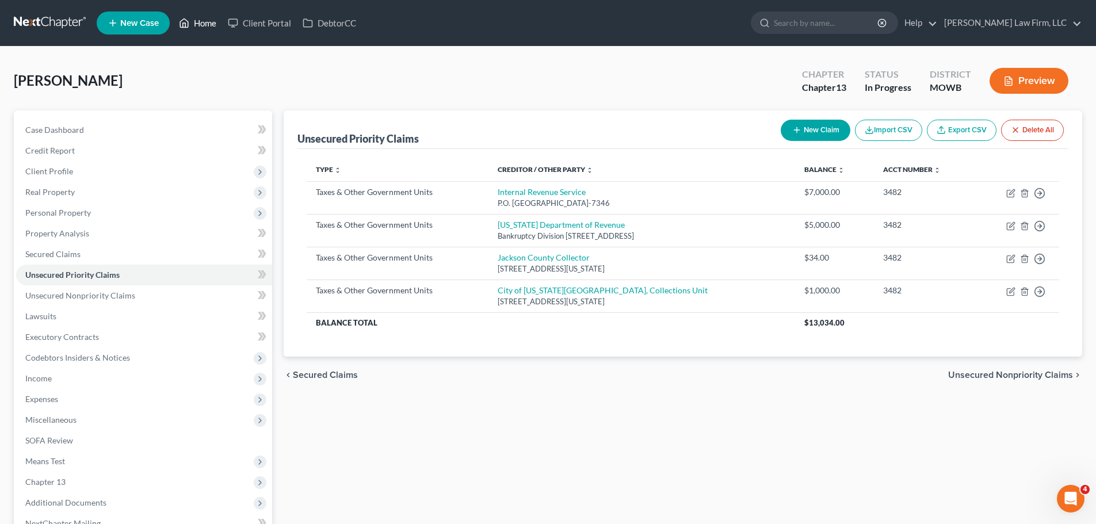
click at [216, 24] on link "Home" at bounding box center [197, 23] width 49 height 21
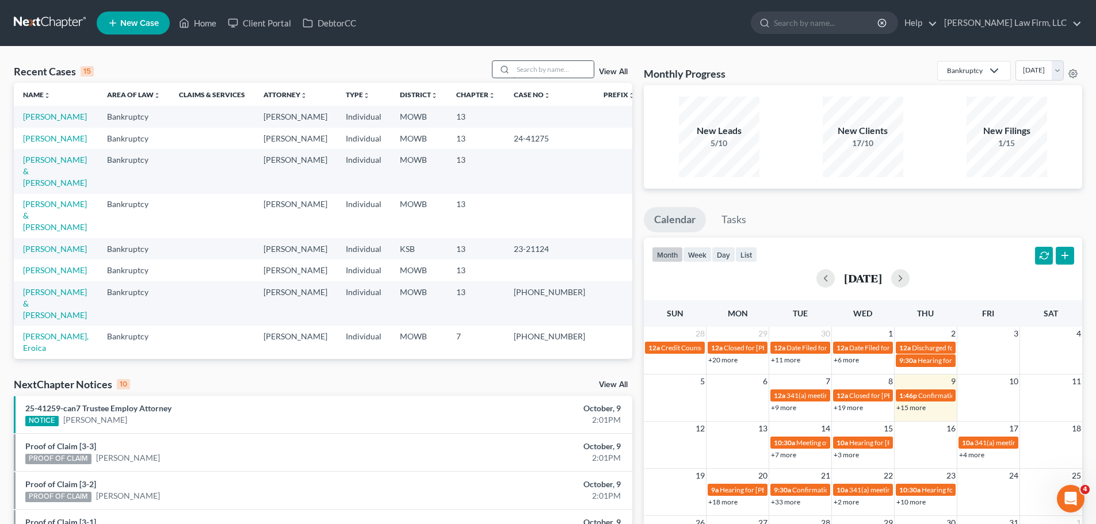
click at [539, 70] on input "search" at bounding box center [553, 69] width 81 height 17
type input "[PERSON_NAME]"
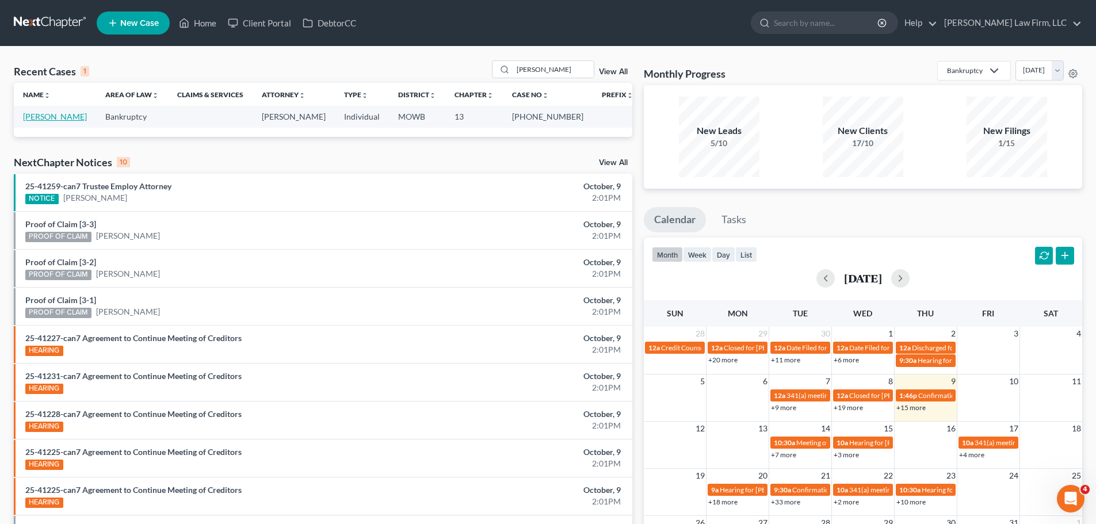
click at [65, 113] on link "[PERSON_NAME]" at bounding box center [55, 117] width 64 height 10
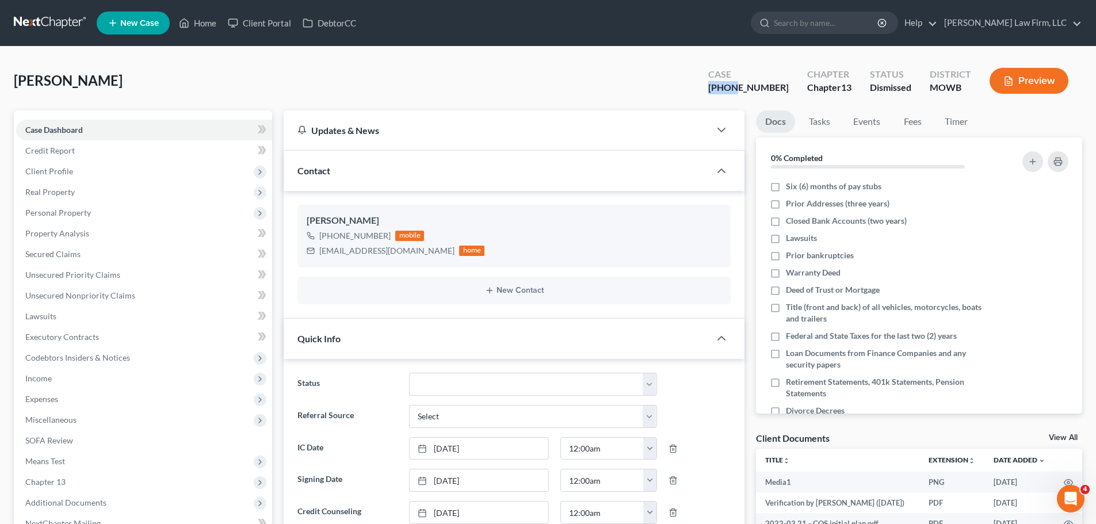
scroll to position [7486, 0]
drag, startPoint x: 728, startPoint y: 88, endPoint x: 772, endPoint y: 87, distance: 44.9
click at [772, 87] on div "Case [PHONE_NUMBER]" at bounding box center [748, 82] width 99 height 34
copy div "22-50061"
click at [85, 192] on span "Real Property" at bounding box center [144, 192] width 256 height 21
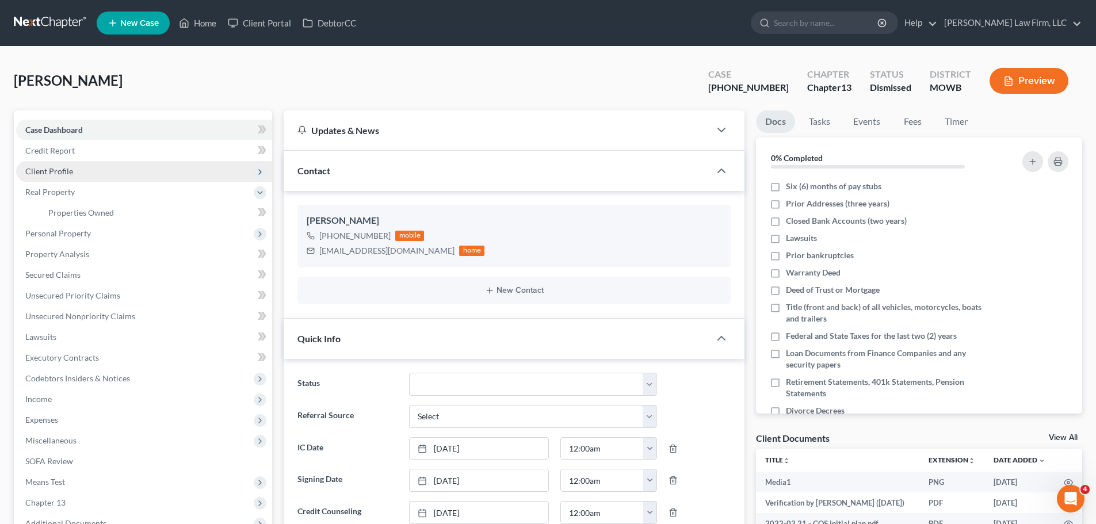
click at [80, 169] on span "Client Profile" at bounding box center [144, 171] width 256 height 21
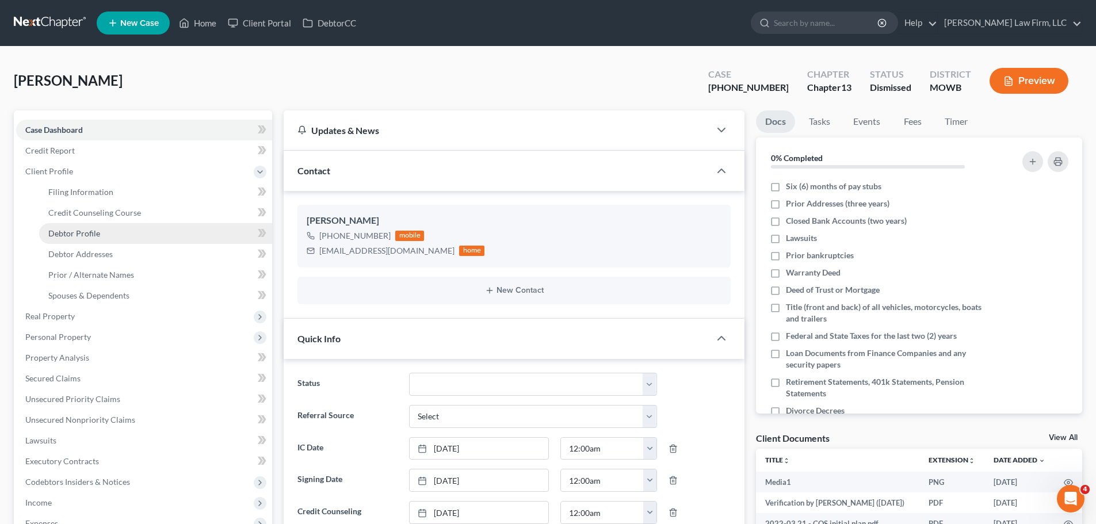
click at [117, 239] on link "Debtor Profile" at bounding box center [155, 233] width 233 height 21
select select "0"
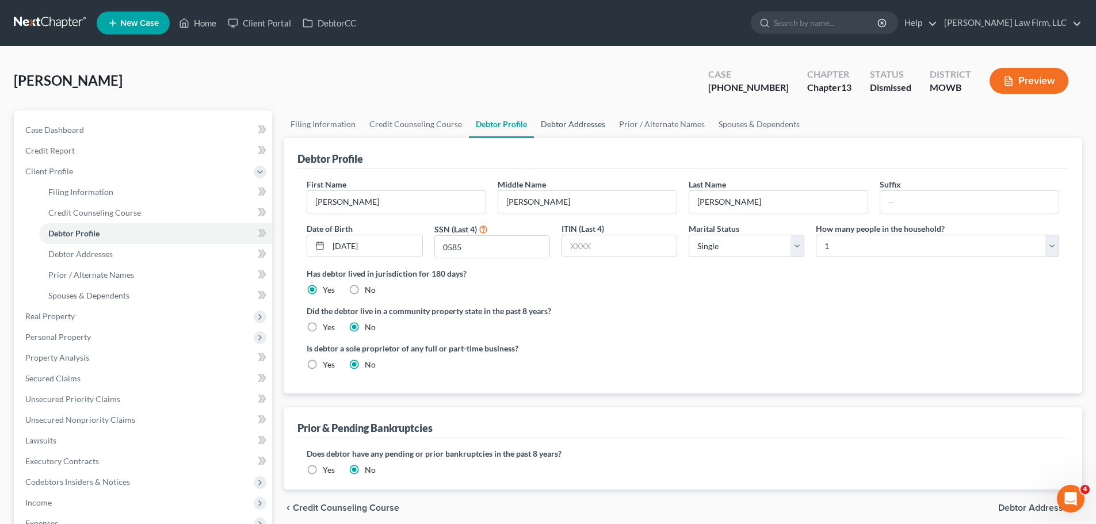
click at [553, 127] on link "Debtor Addresses" at bounding box center [573, 124] width 78 height 28
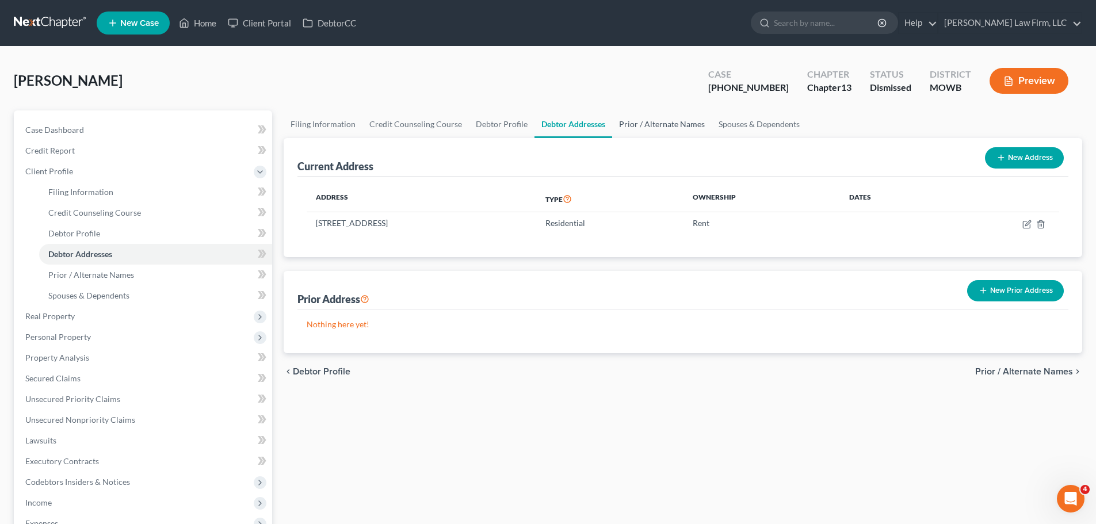
click at [665, 124] on link "Prior / Alternate Names" at bounding box center [661, 124] width 99 height 28
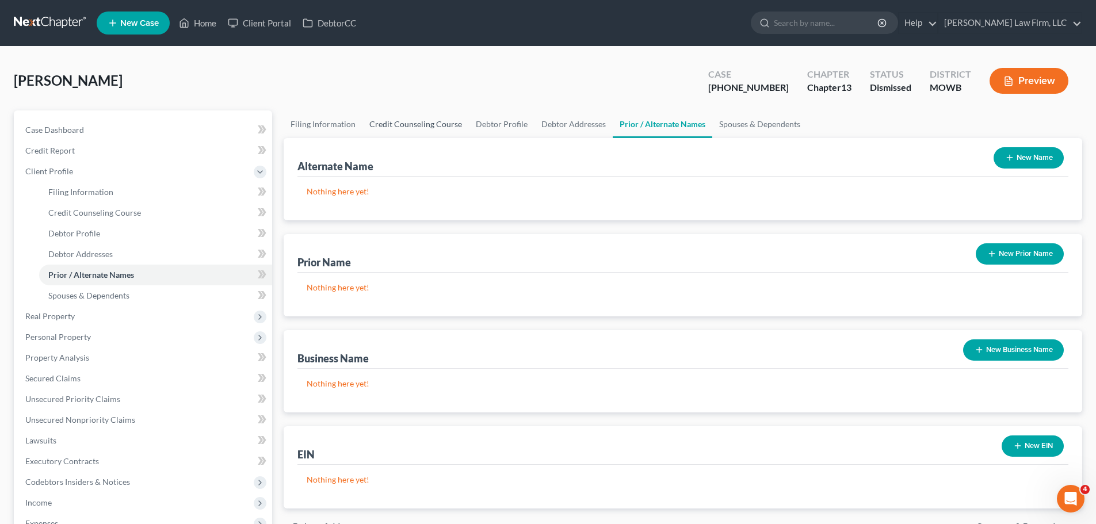
click at [435, 127] on link "Credit Counseling Course" at bounding box center [415, 124] width 106 height 28
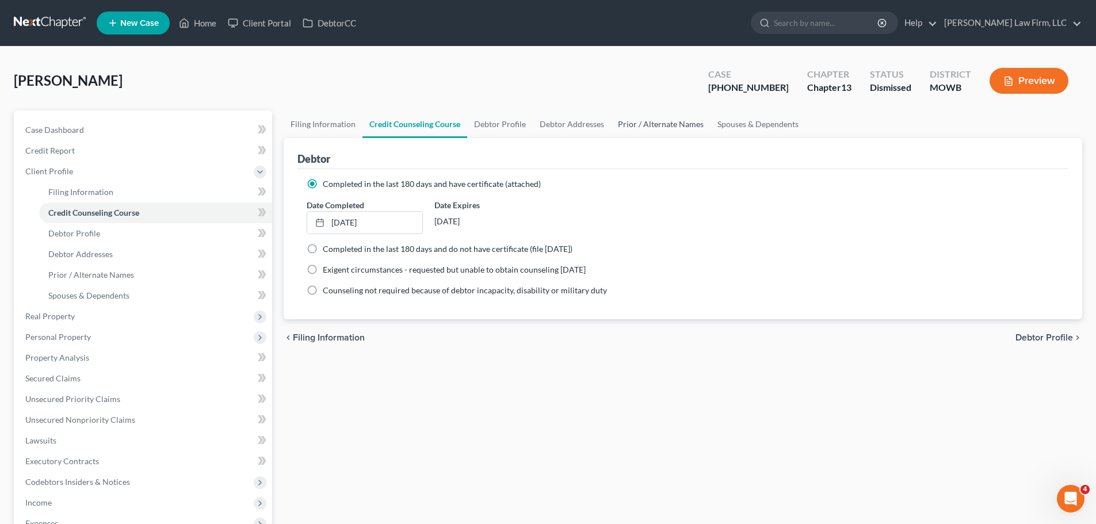
click at [667, 122] on link "Prior / Alternate Names" at bounding box center [660, 124] width 99 height 28
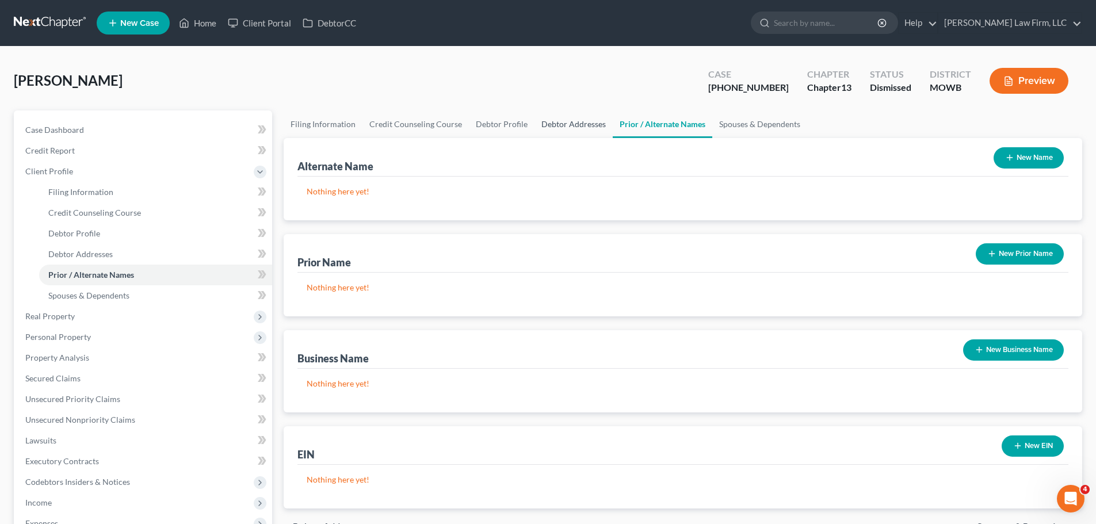
click at [588, 122] on link "Debtor Addresses" at bounding box center [573, 124] width 78 height 28
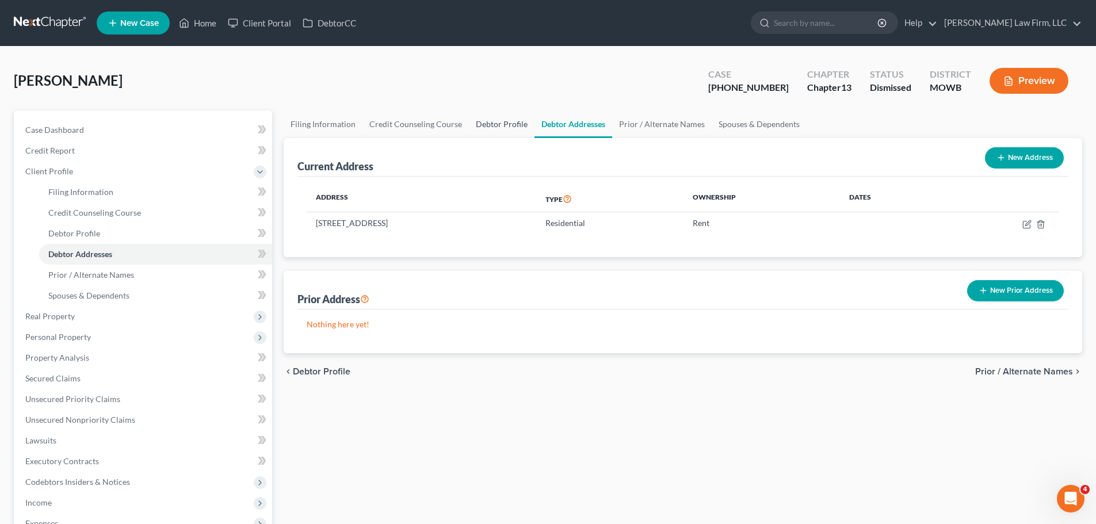
click at [495, 128] on link "Debtor Profile" at bounding box center [502, 124] width 66 height 28
select select "0"
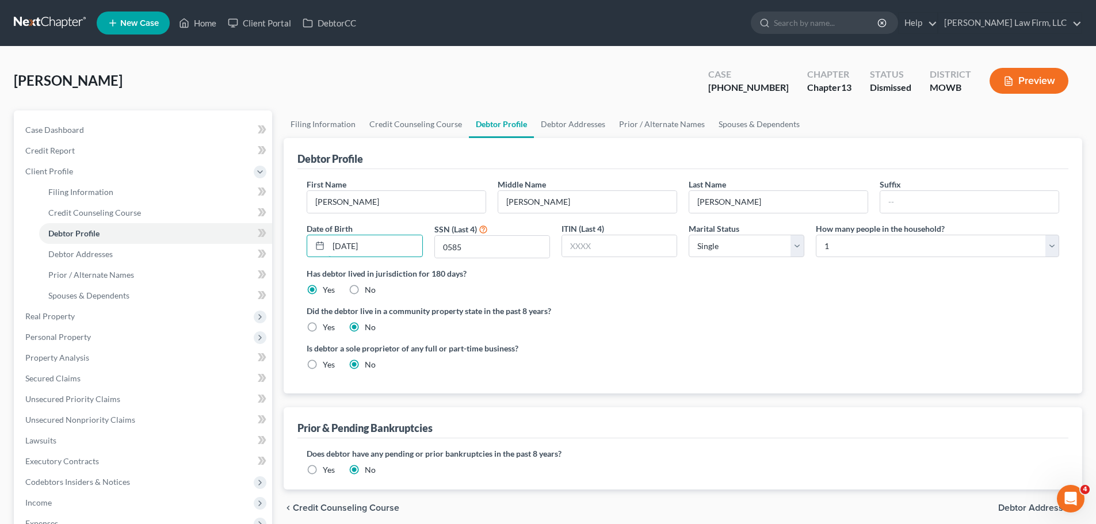
drag, startPoint x: 399, startPoint y: 251, endPoint x: 299, endPoint y: 249, distance: 100.1
click at [299, 249] on div "First Name [PERSON_NAME] Middle Name [PERSON_NAME] Name [PERSON_NAME] Suffix Da…" at bounding box center [682, 281] width 771 height 224
drag, startPoint x: 575, startPoint y: 116, endPoint x: 559, endPoint y: 132, distance: 22.8
click at [575, 116] on link "Debtor Addresses" at bounding box center [573, 124] width 78 height 28
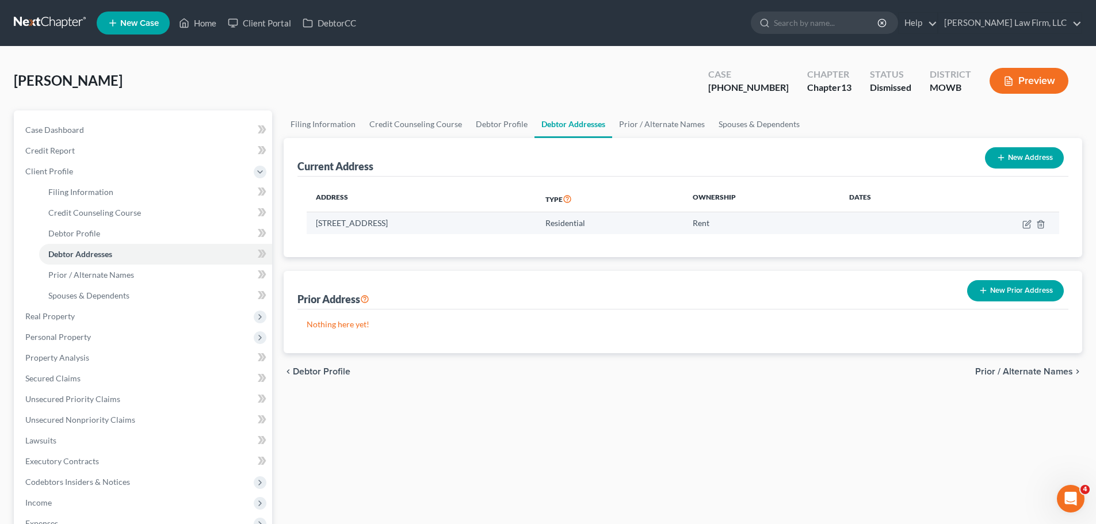
drag, startPoint x: 491, startPoint y: 226, endPoint x: 316, endPoint y: 224, distance: 175.4
click at [316, 224] on td "[STREET_ADDRESS]" at bounding box center [421, 223] width 229 height 22
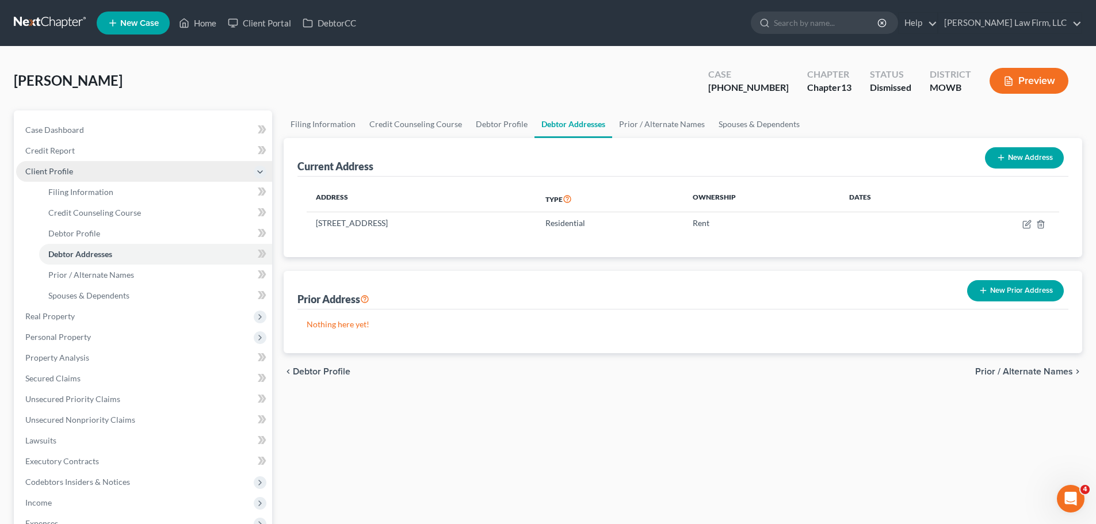
copy td "[STREET_ADDRESS]"
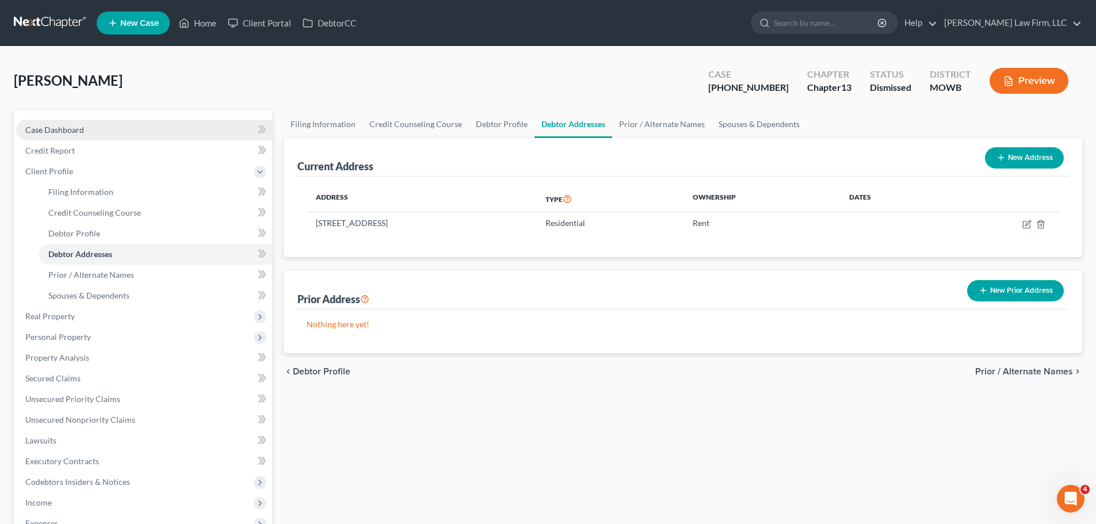
click at [110, 131] on link "Case Dashboard" at bounding box center [144, 130] width 256 height 21
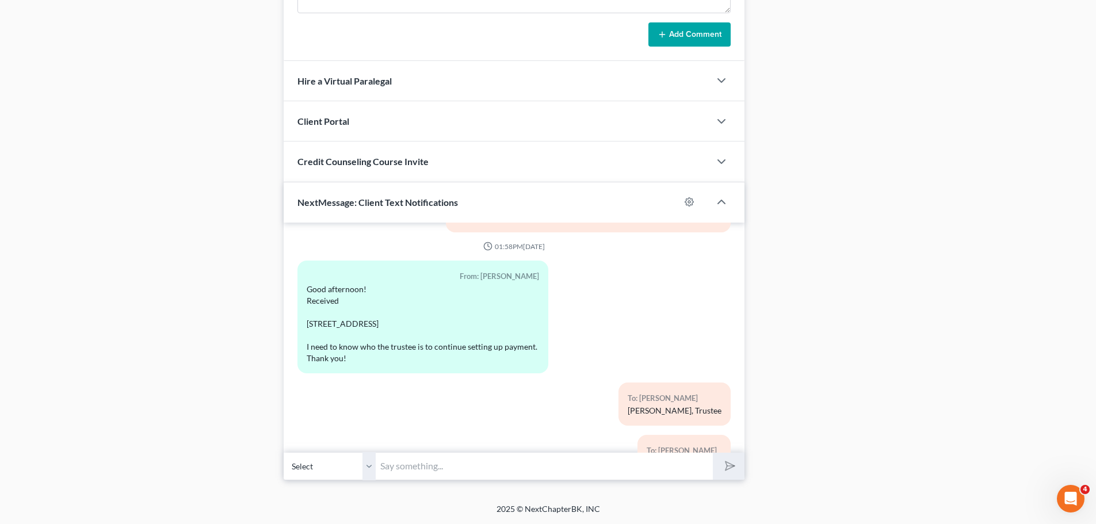
scroll to position [6623, 0]
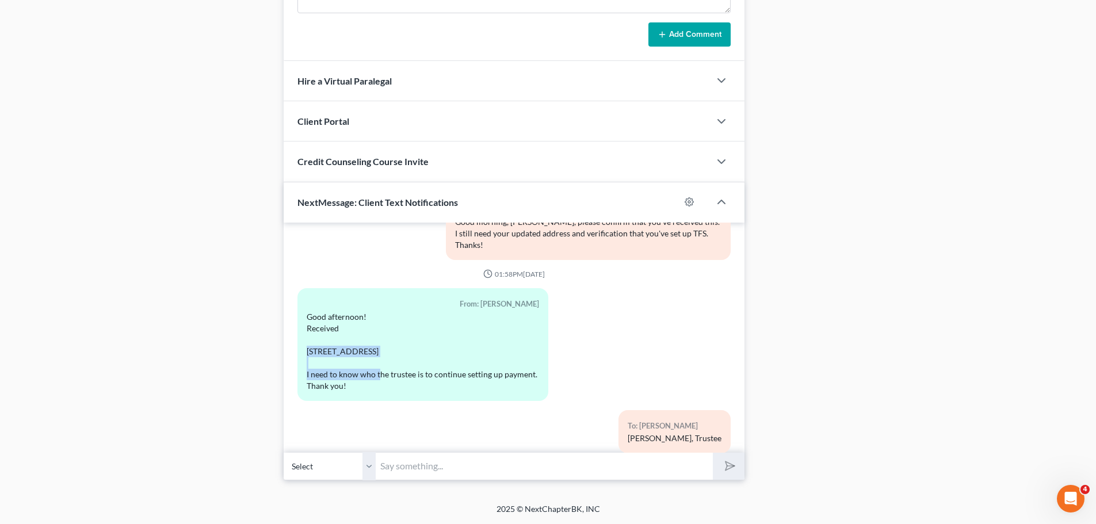
drag, startPoint x: 404, startPoint y: 327, endPoint x: 300, endPoint y: 317, distance: 104.5
click at [300, 317] on div "From: [PERSON_NAME] Good afternoon! Received [STREET_ADDRESS] I need to know wh…" at bounding box center [422, 344] width 251 height 112
copy div "[STREET_ADDRESS]"
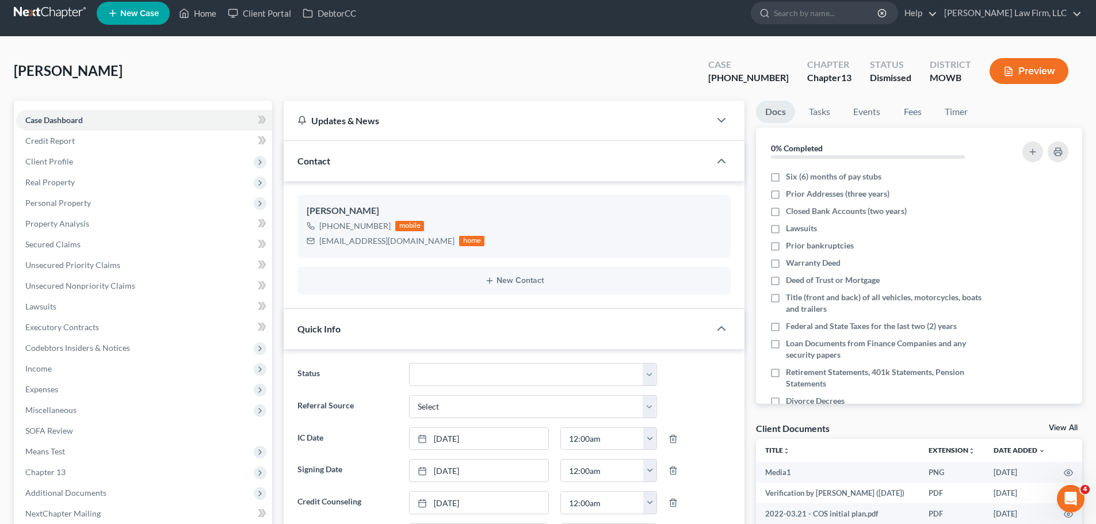
scroll to position [0, 0]
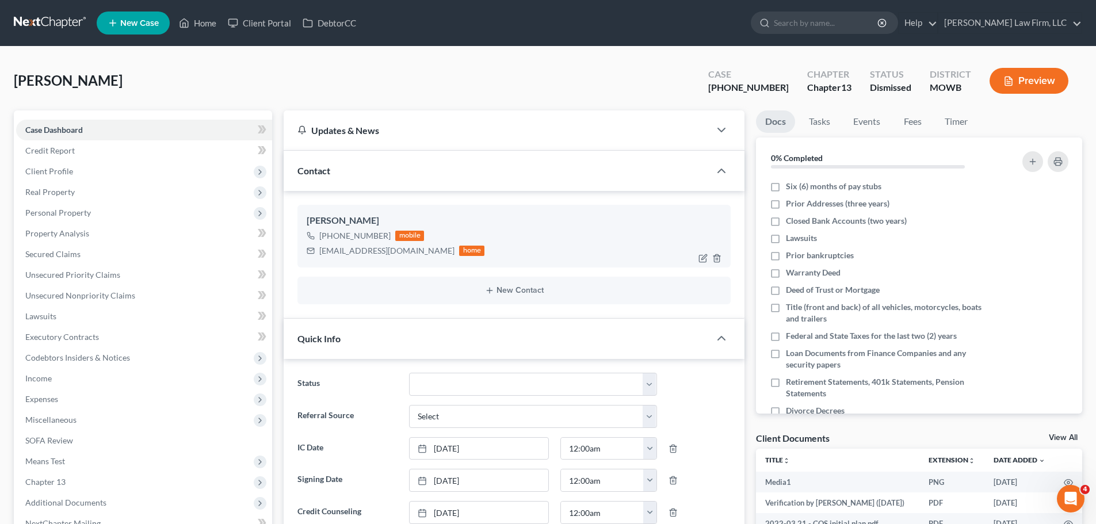
drag, startPoint x: 386, startPoint y: 230, endPoint x: 631, endPoint y: 246, distance: 244.9
click at [330, 235] on div "[PHONE_NUMBER] mobile" at bounding box center [396, 235] width 178 height 15
copy div "[PHONE_NUMBER]"
drag, startPoint x: 396, startPoint y: 251, endPoint x: 316, endPoint y: 255, distance: 80.6
click at [316, 255] on div "[EMAIL_ADDRESS][DOMAIN_NAME] home" at bounding box center [396, 250] width 178 height 15
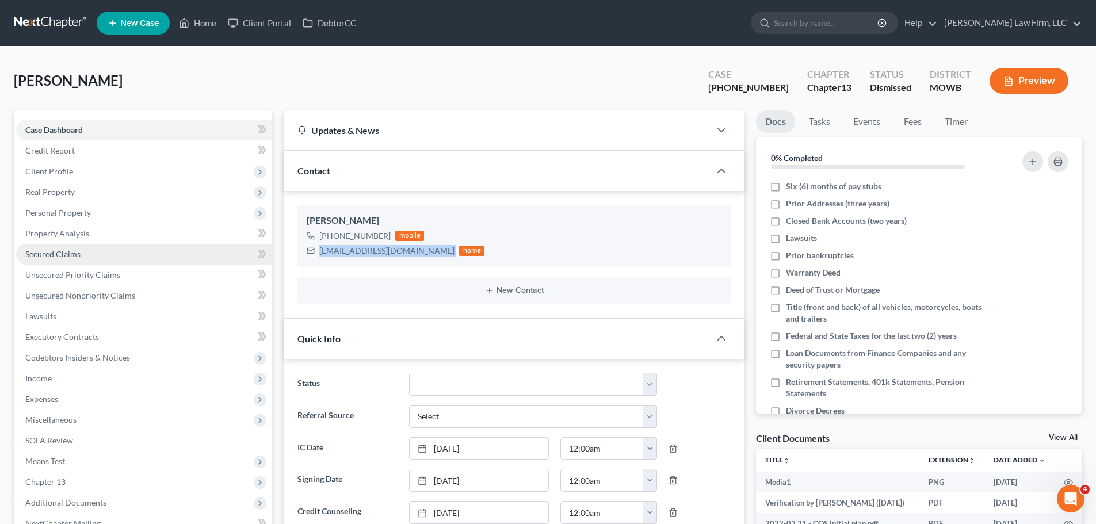
copy div "[EMAIL_ADDRESS][DOMAIN_NAME]"
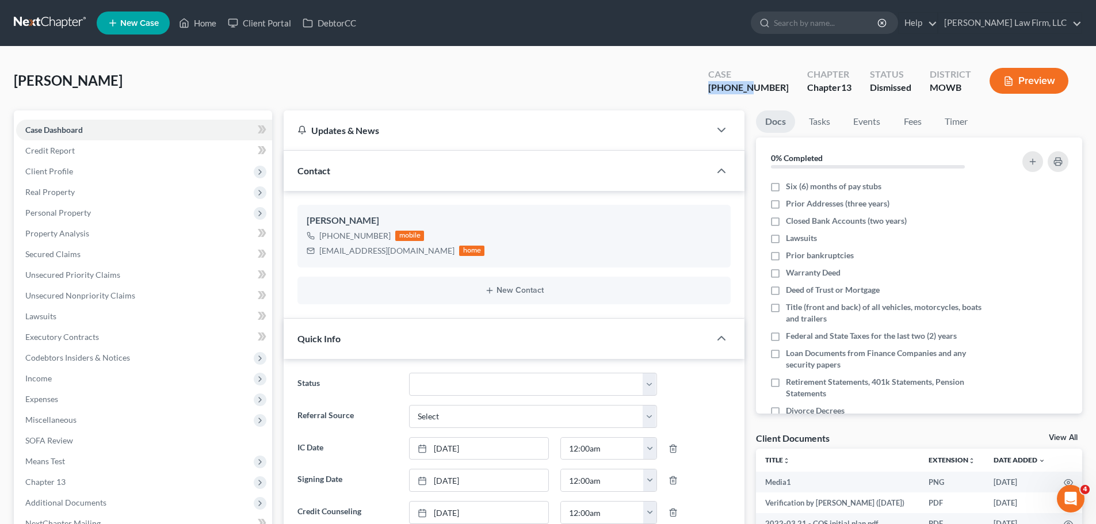
drag, startPoint x: 732, startPoint y: 87, endPoint x: 774, endPoint y: 91, distance: 42.7
click at [774, 91] on div "Case [PHONE_NUMBER]" at bounding box center [748, 82] width 99 height 34
copy div "22-50061"
drag, startPoint x: 392, startPoint y: 253, endPoint x: 317, endPoint y: 254, distance: 75.3
click at [317, 254] on div "[EMAIL_ADDRESS][DOMAIN_NAME] home" at bounding box center [396, 250] width 178 height 15
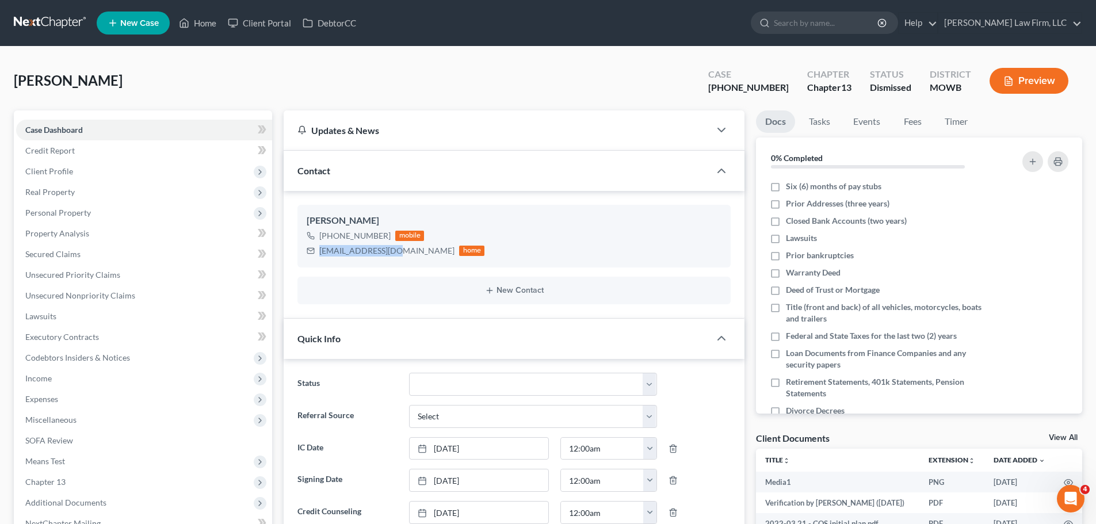
copy div "[EMAIL_ADDRESS][DOMAIN_NAME]"
click at [93, 171] on span "Client Profile" at bounding box center [144, 171] width 256 height 21
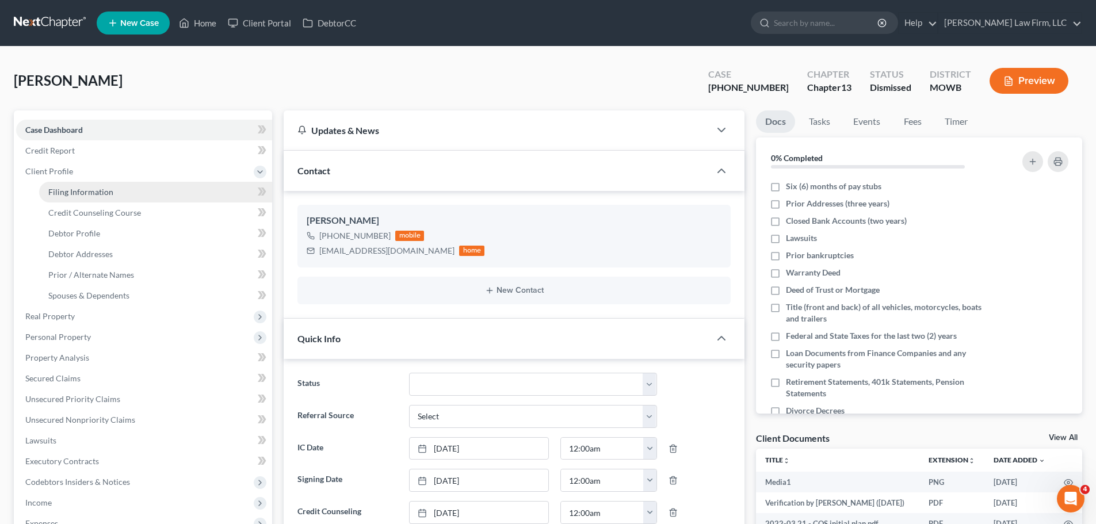
click at [110, 195] on span "Filing Information" at bounding box center [80, 192] width 65 height 10
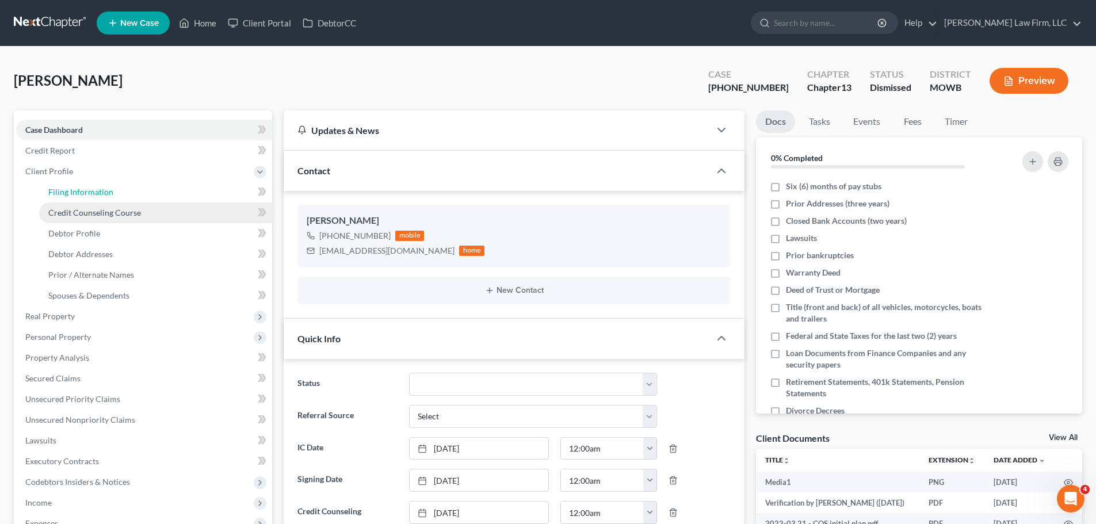
select select "1"
select select "0"
select select "3"
select select "0"
select select "26"
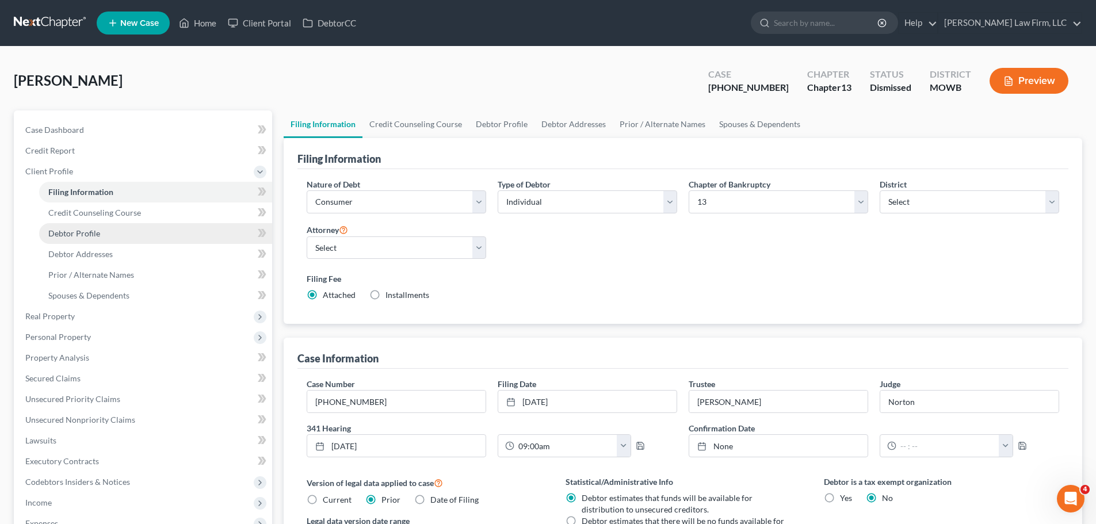
click at [105, 236] on link "Debtor Profile" at bounding box center [155, 233] width 233 height 21
select select "0"
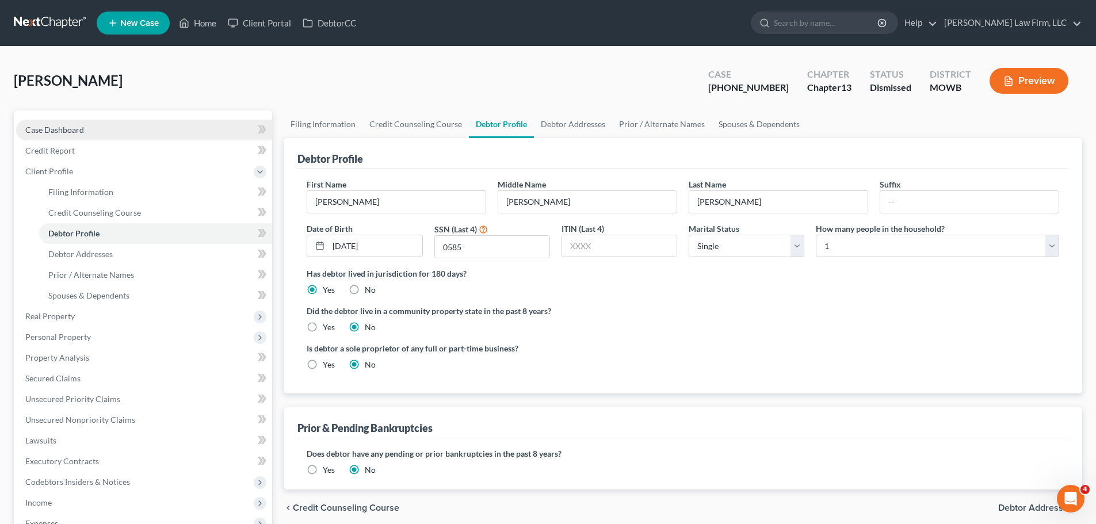
click at [72, 133] on span "Case Dashboard" at bounding box center [54, 130] width 59 height 10
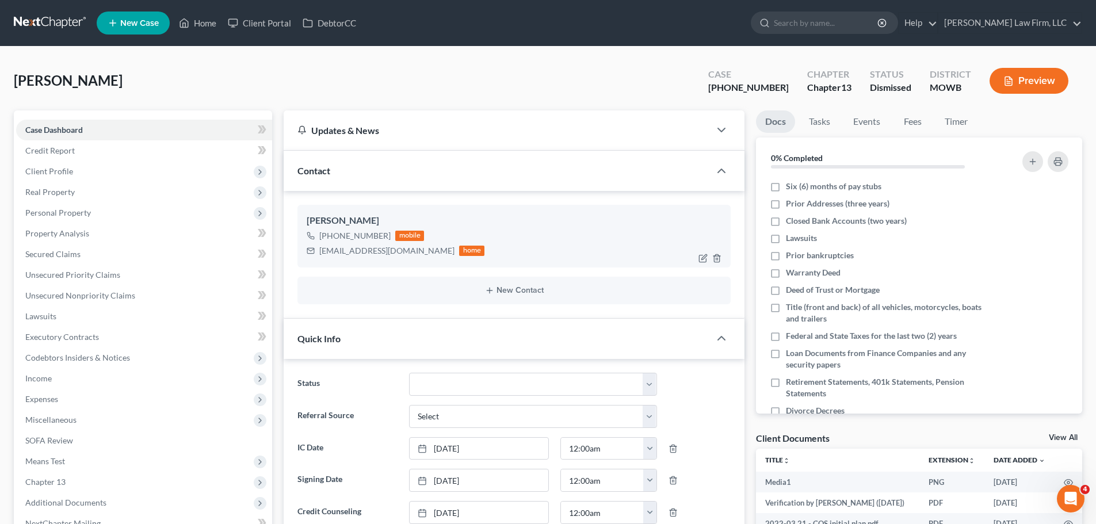
scroll to position [7486, 0]
drag, startPoint x: 391, startPoint y: 254, endPoint x: 318, endPoint y: 256, distance: 73.1
click at [318, 256] on div "[EMAIL_ADDRESS][DOMAIN_NAME] home" at bounding box center [396, 250] width 178 height 15
copy div "[EMAIL_ADDRESS][DOMAIN_NAME]"
